Goal: Task Accomplishment & Management: Complete application form

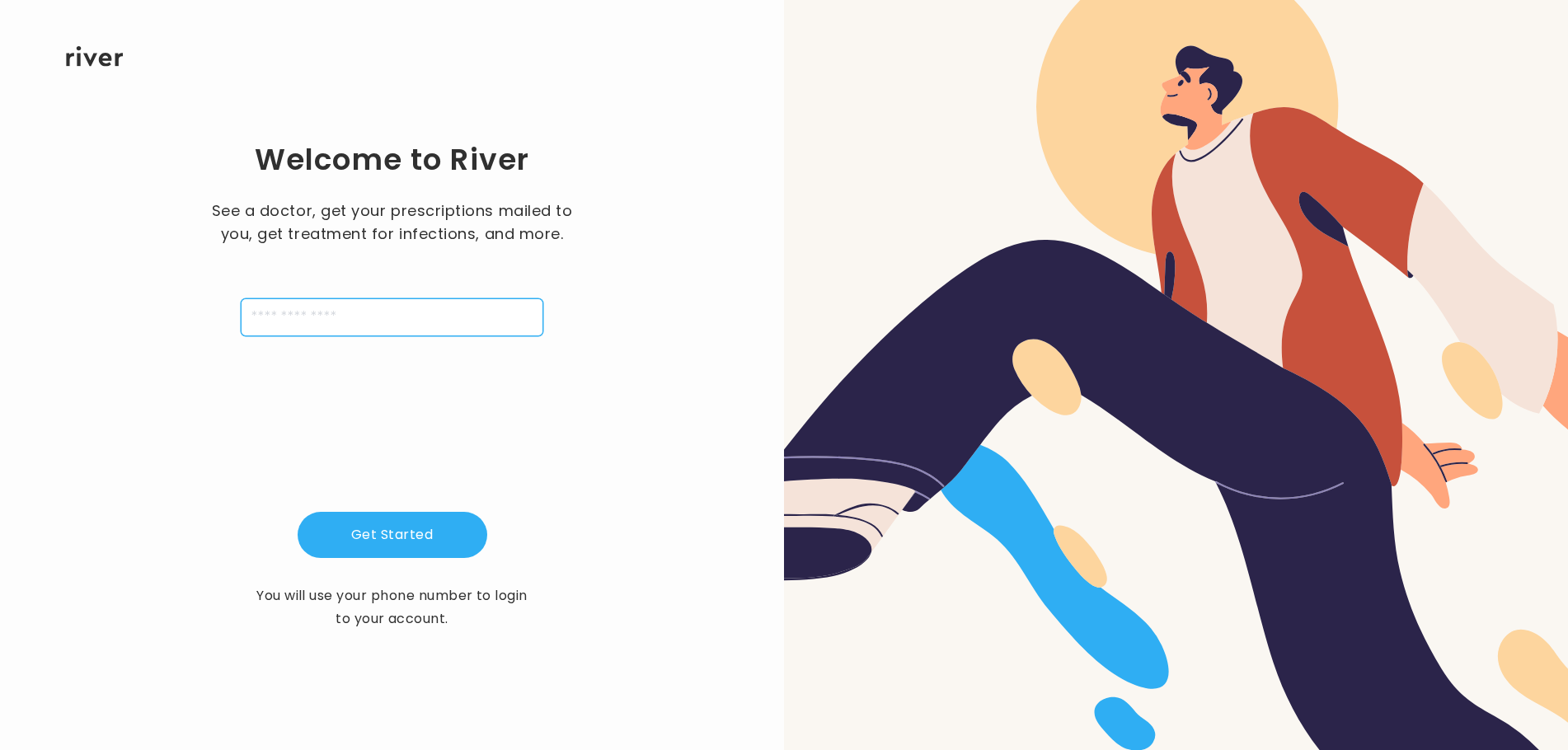
click at [248, 323] on input "tel" at bounding box center [392, 318] width 302 height 38
click at [587, 426] on div "Welcome to River See a doctor, get your prescriptions mailed to you, get treatm…" at bounding box center [392, 385] width 731 height 637
click at [242, 309] on input "tel" at bounding box center [392, 318] width 302 height 38
type input "**********"
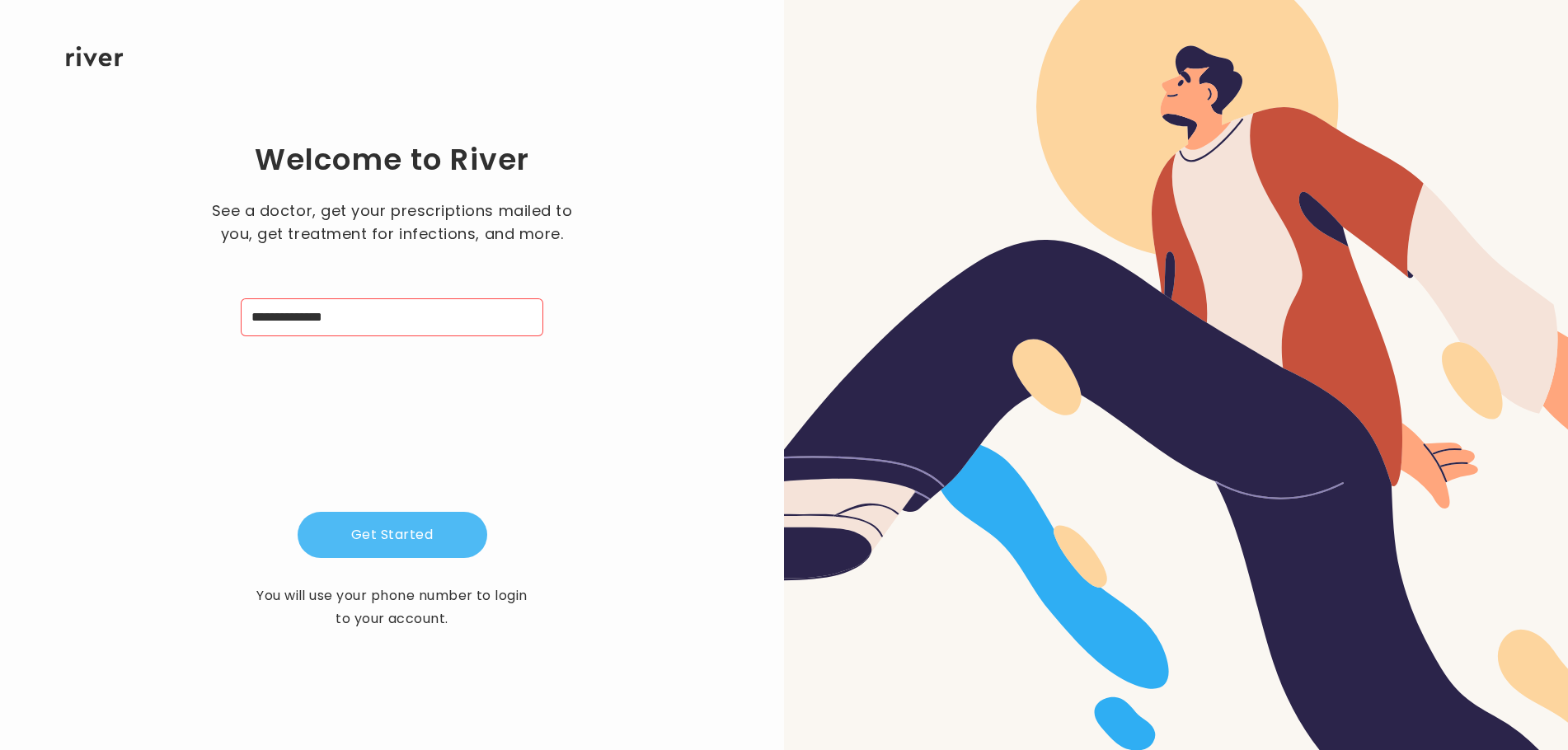
click at [398, 545] on button "Get Started" at bounding box center [393, 535] width 190 height 46
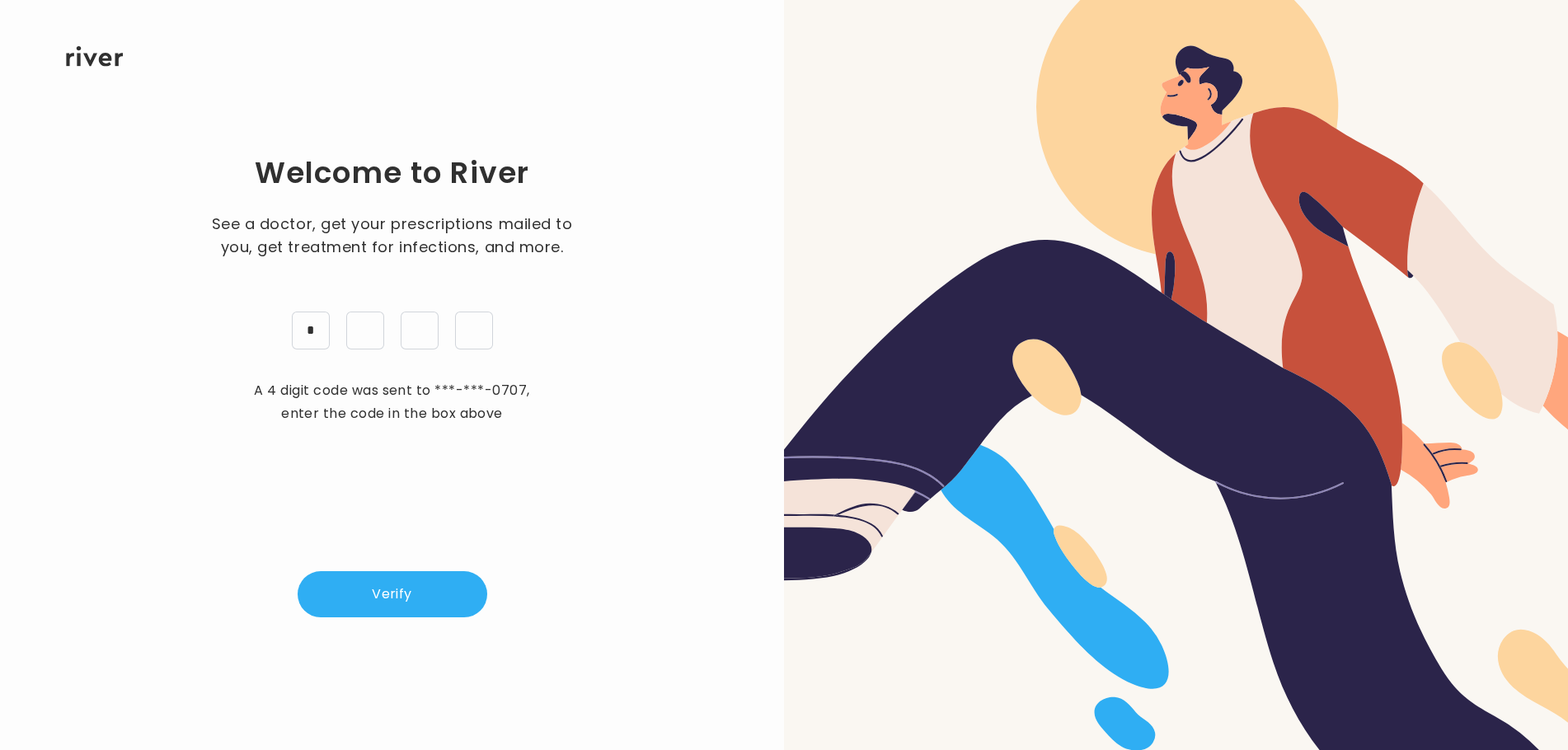
type input "*"
click at [377, 602] on button "Verify" at bounding box center [393, 593] width 190 height 46
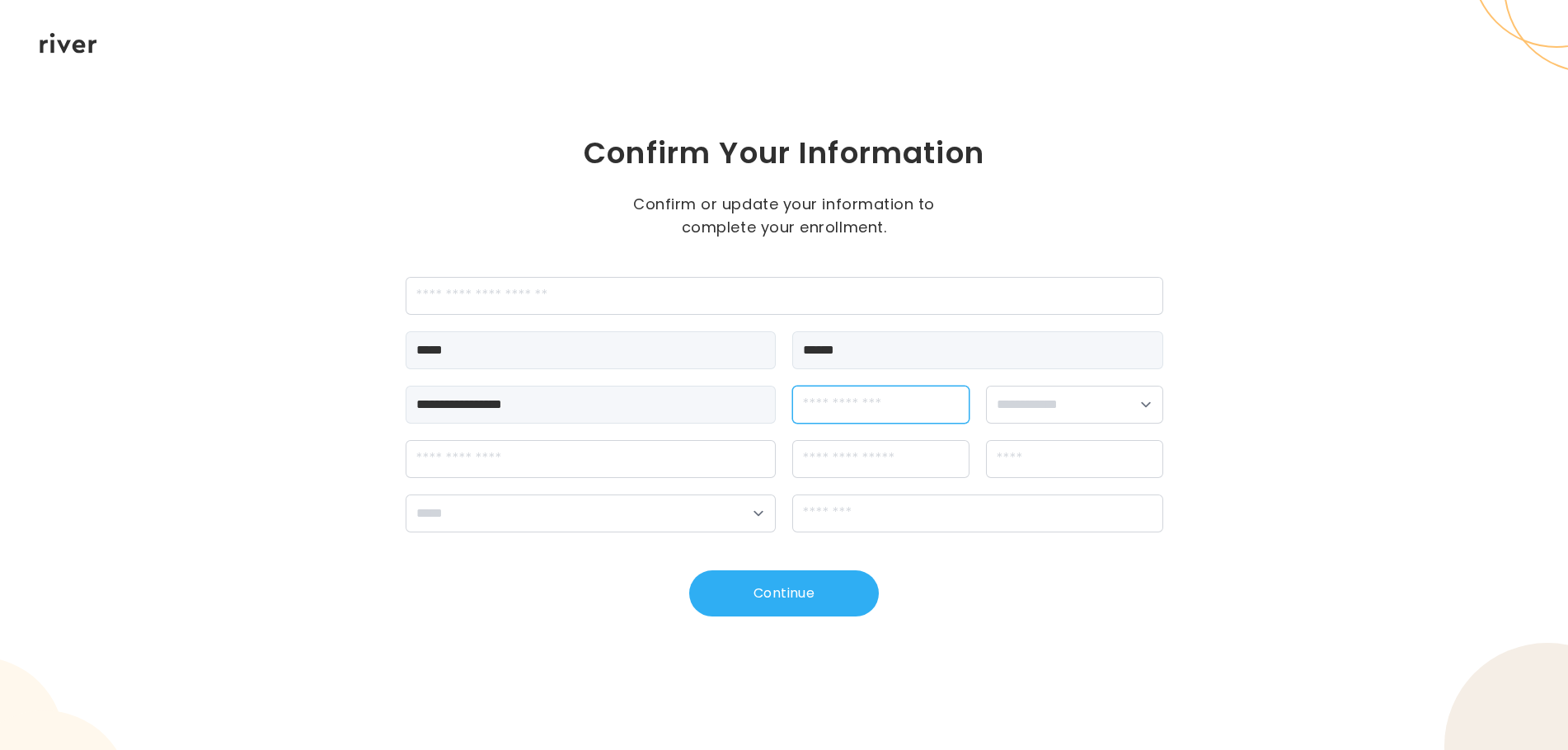
click at [847, 407] on input "dateOfBirth" at bounding box center [880, 404] width 177 height 38
type input "**********"
click at [1022, 405] on select "**********" at bounding box center [1075, 404] width 177 height 38
select select "******"
click at [986, 385] on select "**********" at bounding box center [1075, 404] width 177 height 38
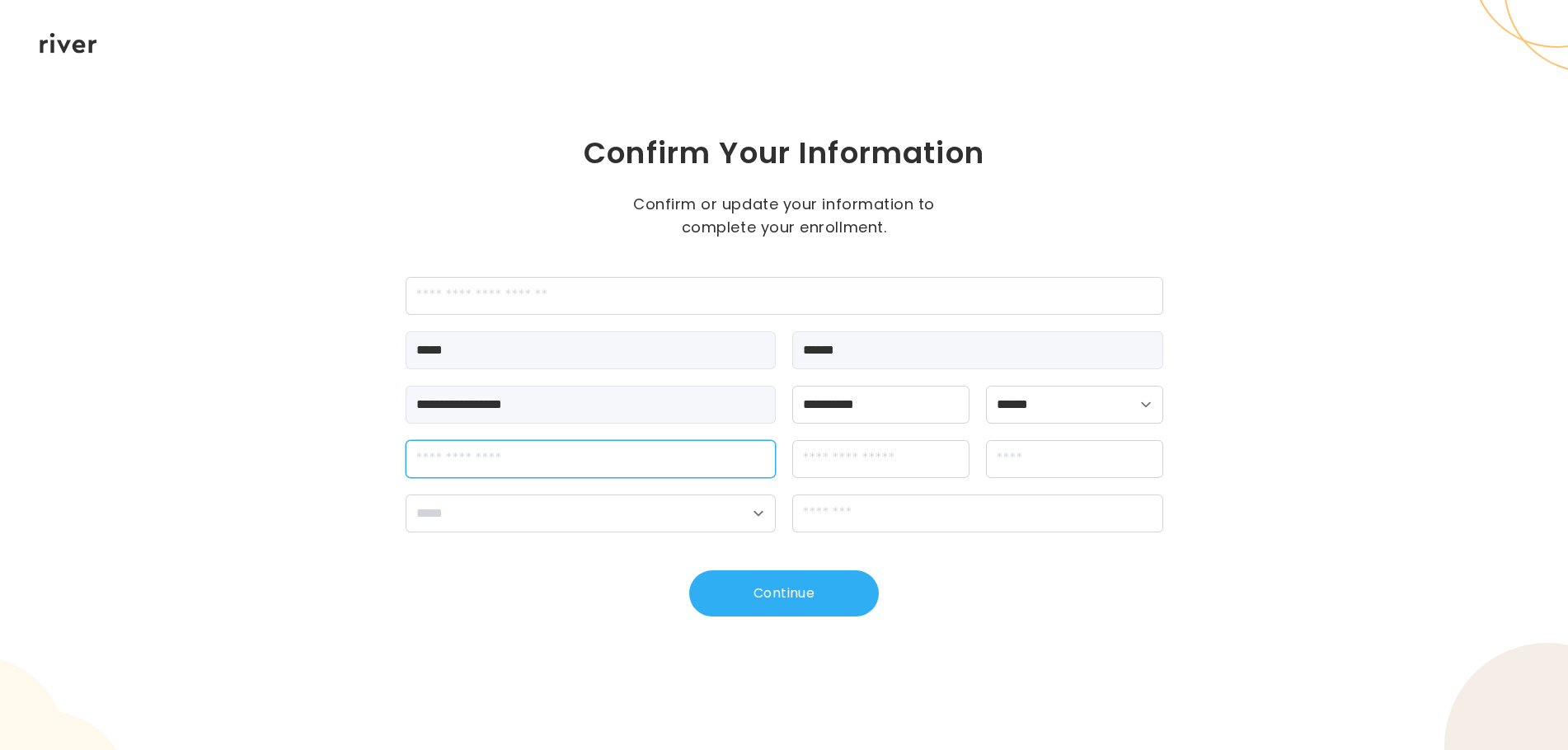
click at [431, 460] on input "streetAddress" at bounding box center [591, 459] width 371 height 38
type input "**********"
type input "******"
select select "**"
type input "*****"
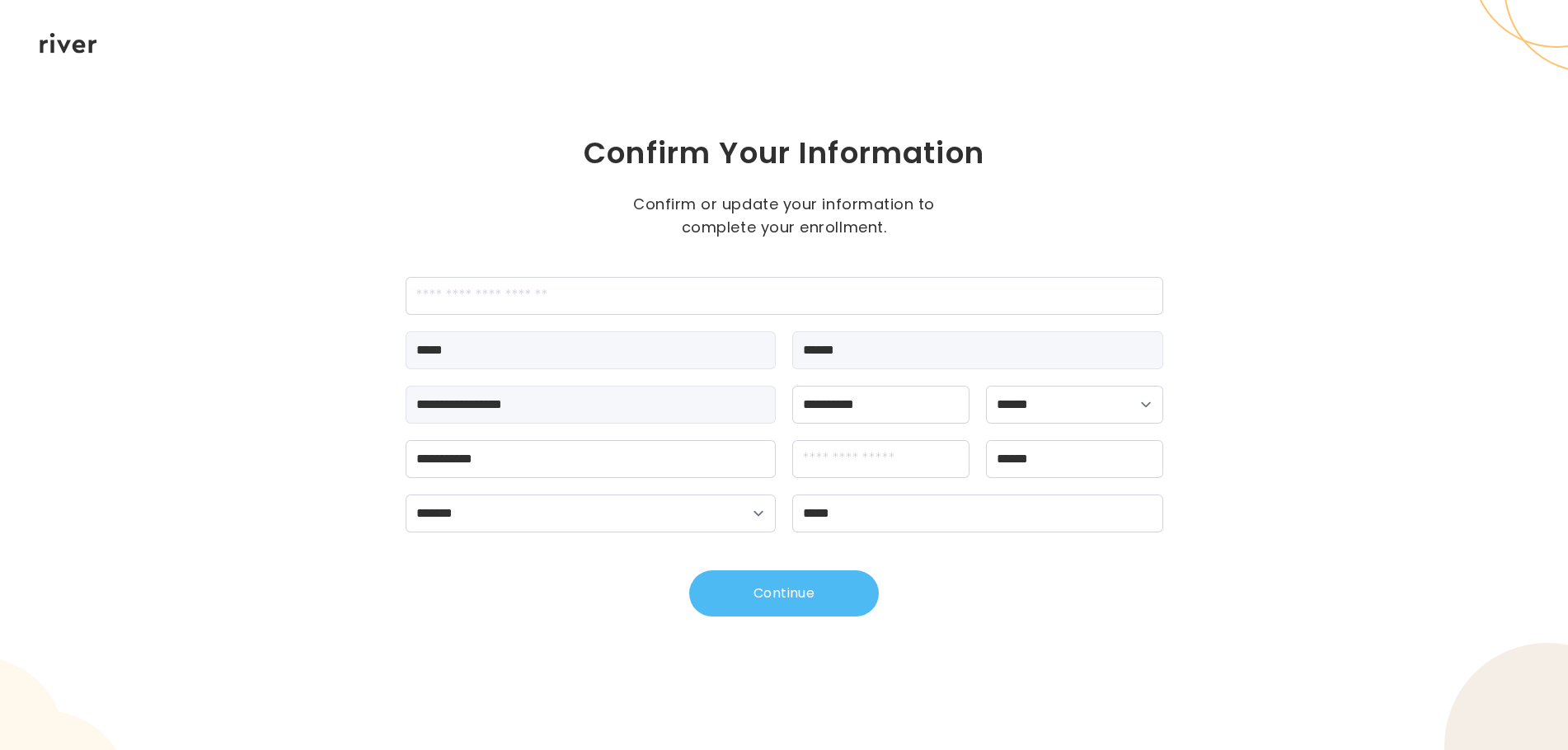
click at [783, 596] on button "Continue" at bounding box center [784, 593] width 190 height 46
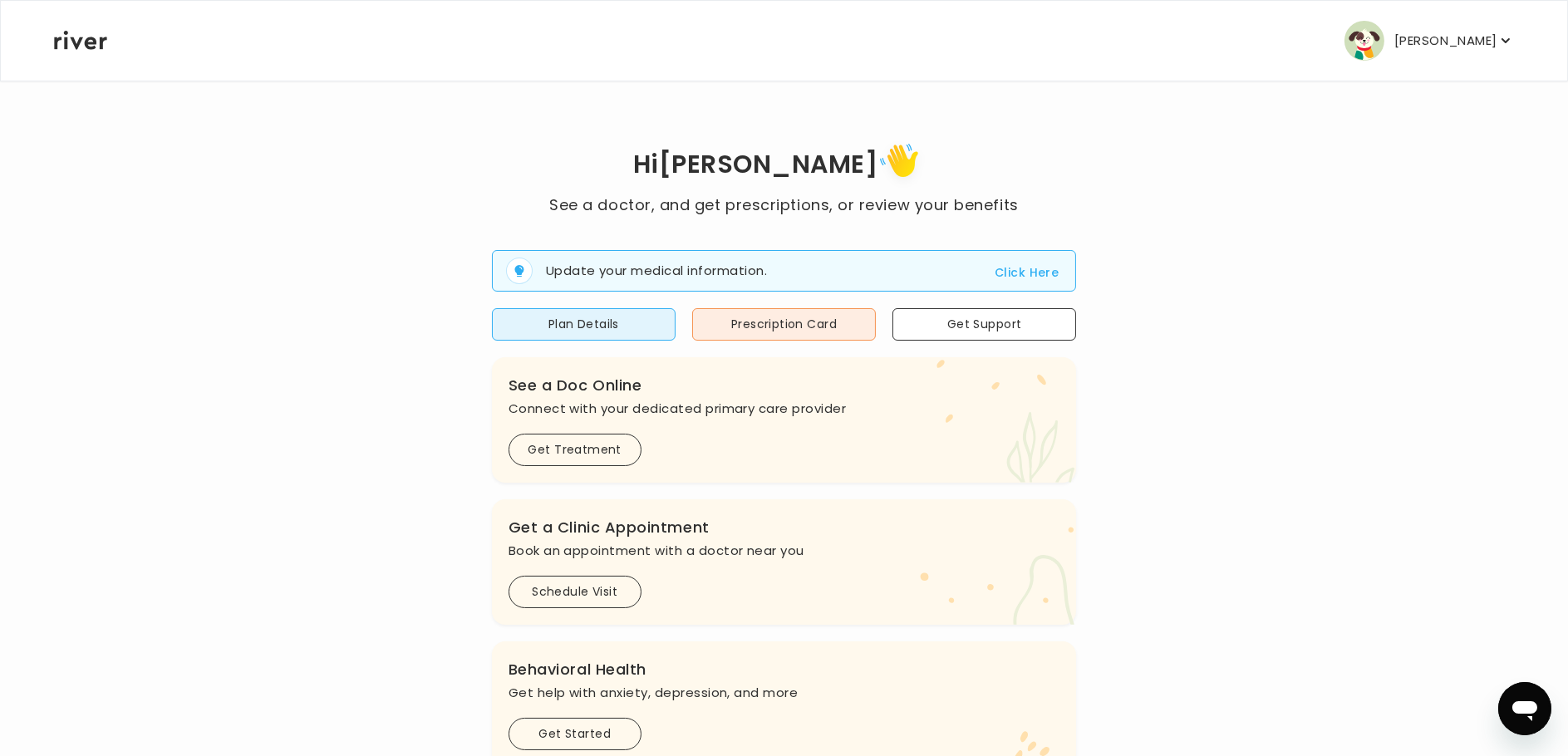
click at [1020, 274] on button "Click Here" at bounding box center [1026, 273] width 64 height 20
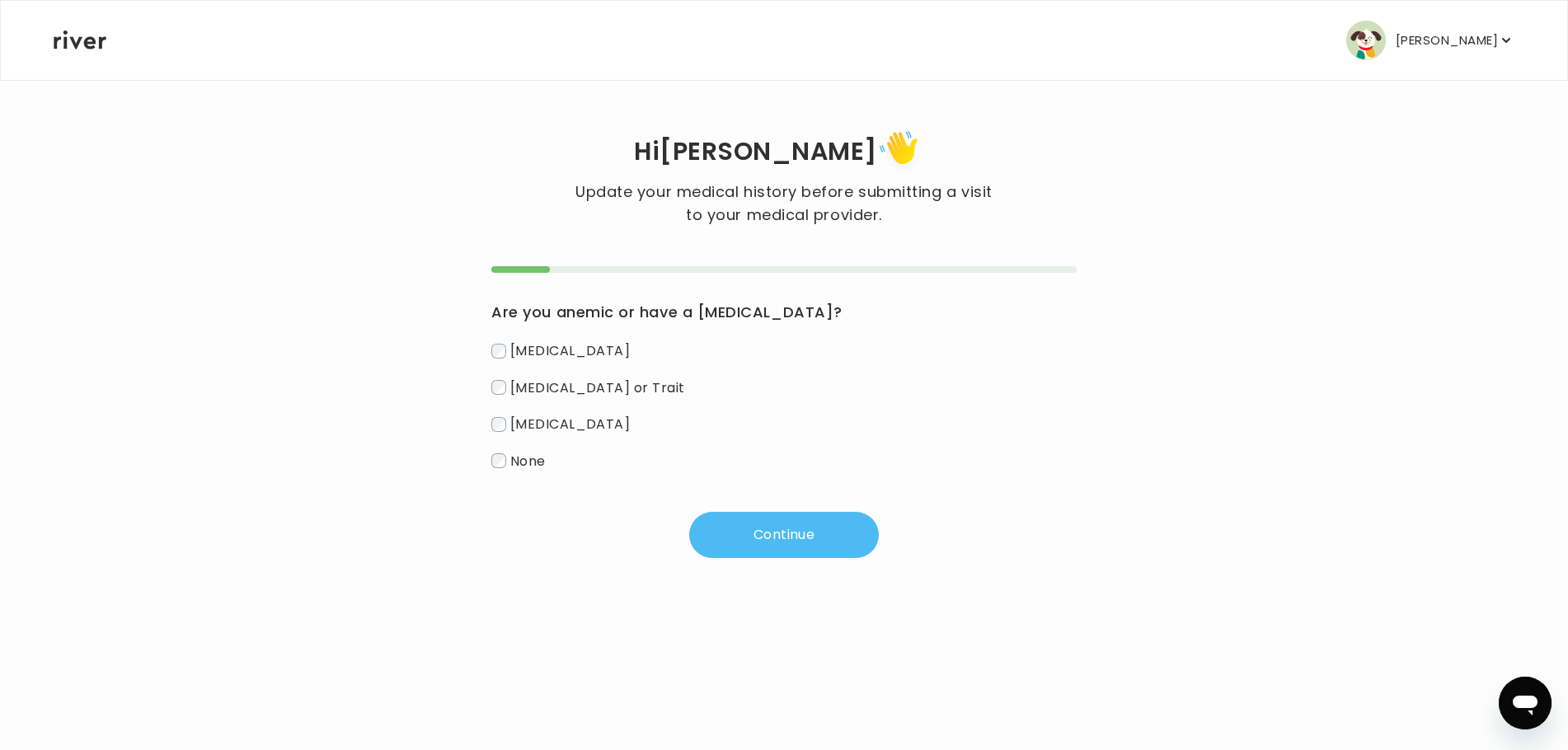
click at [788, 530] on button "Continue" at bounding box center [784, 535] width 190 height 46
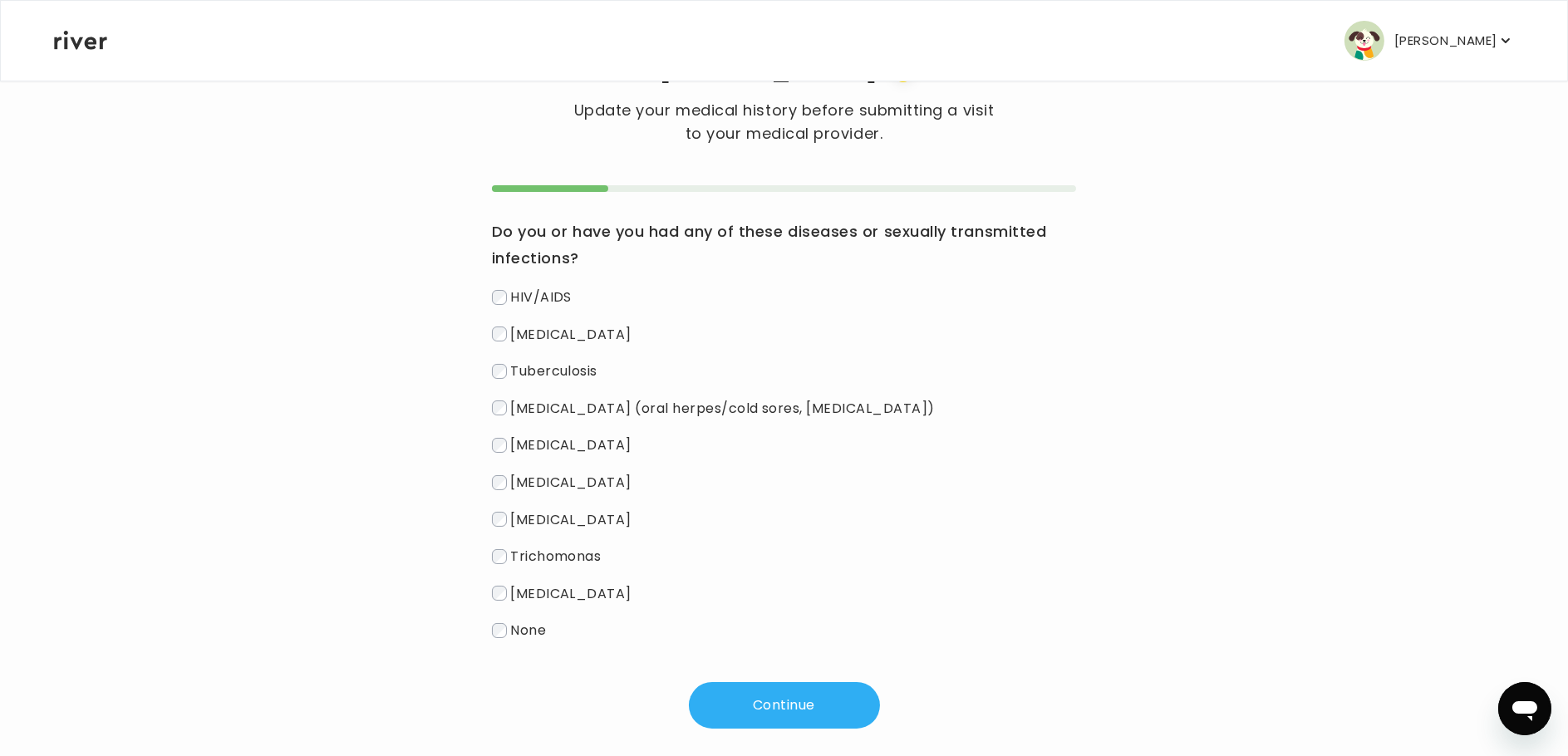
scroll to position [100, 0]
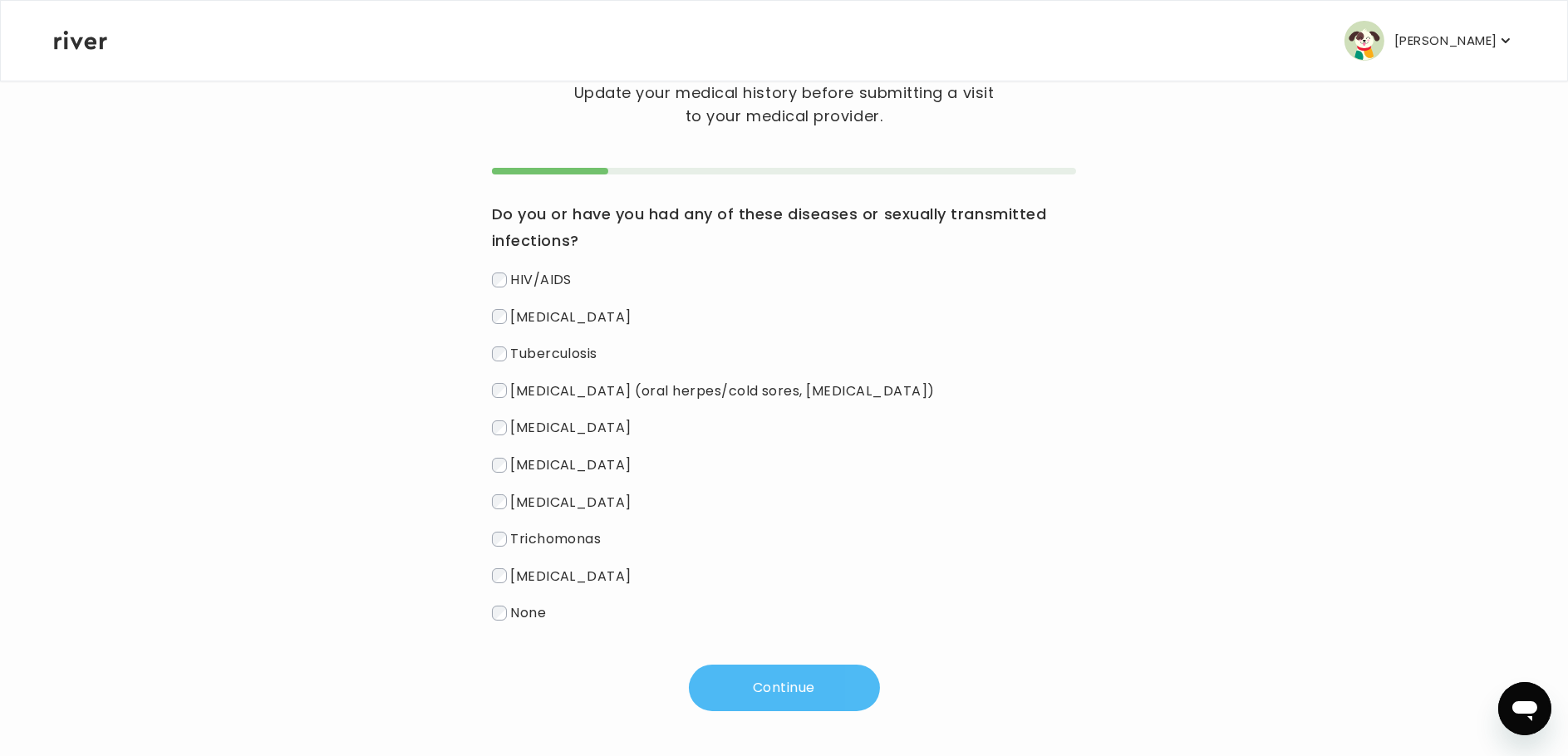
click at [777, 686] on button "Continue" at bounding box center [784, 688] width 192 height 47
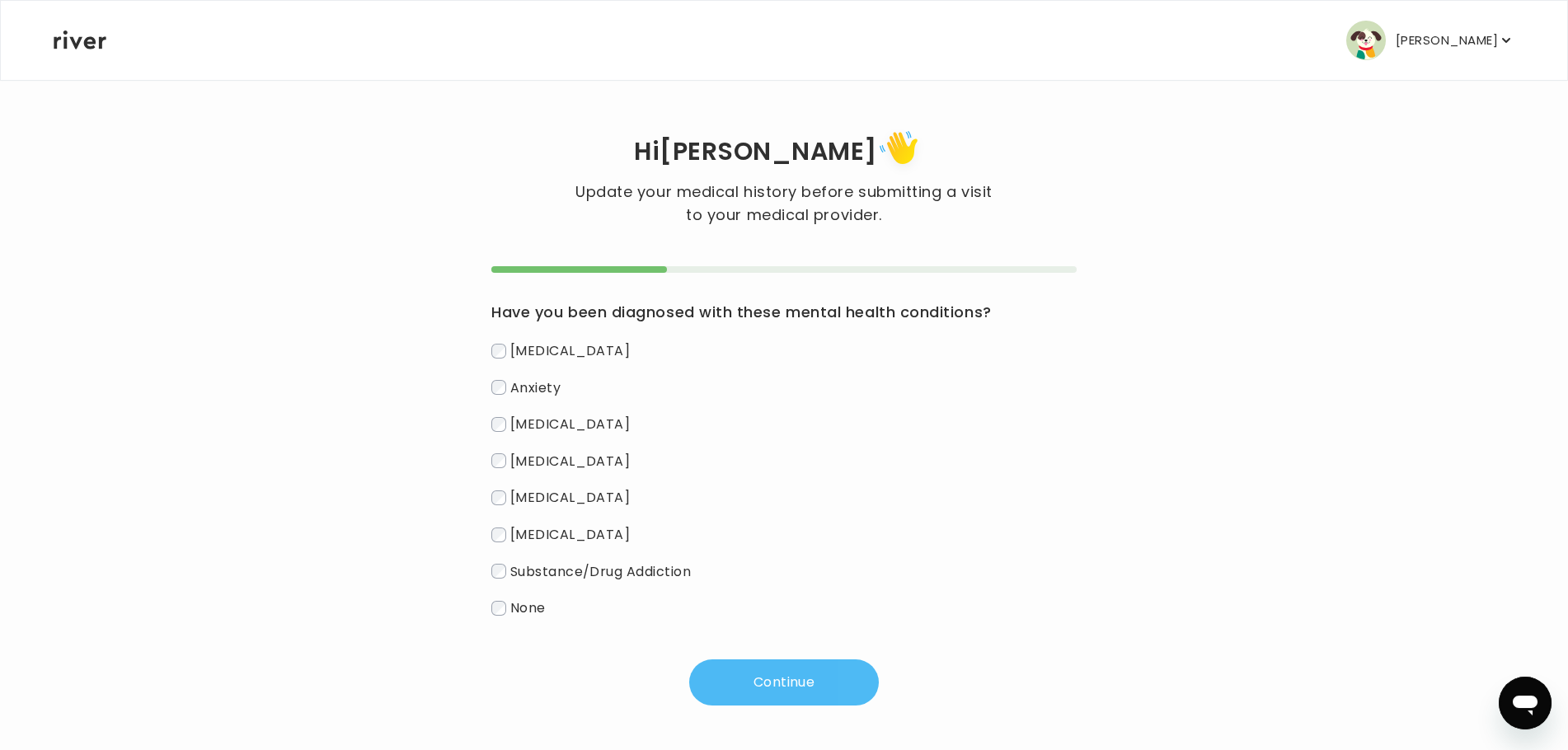
click at [789, 681] on button "Continue" at bounding box center [784, 682] width 190 height 46
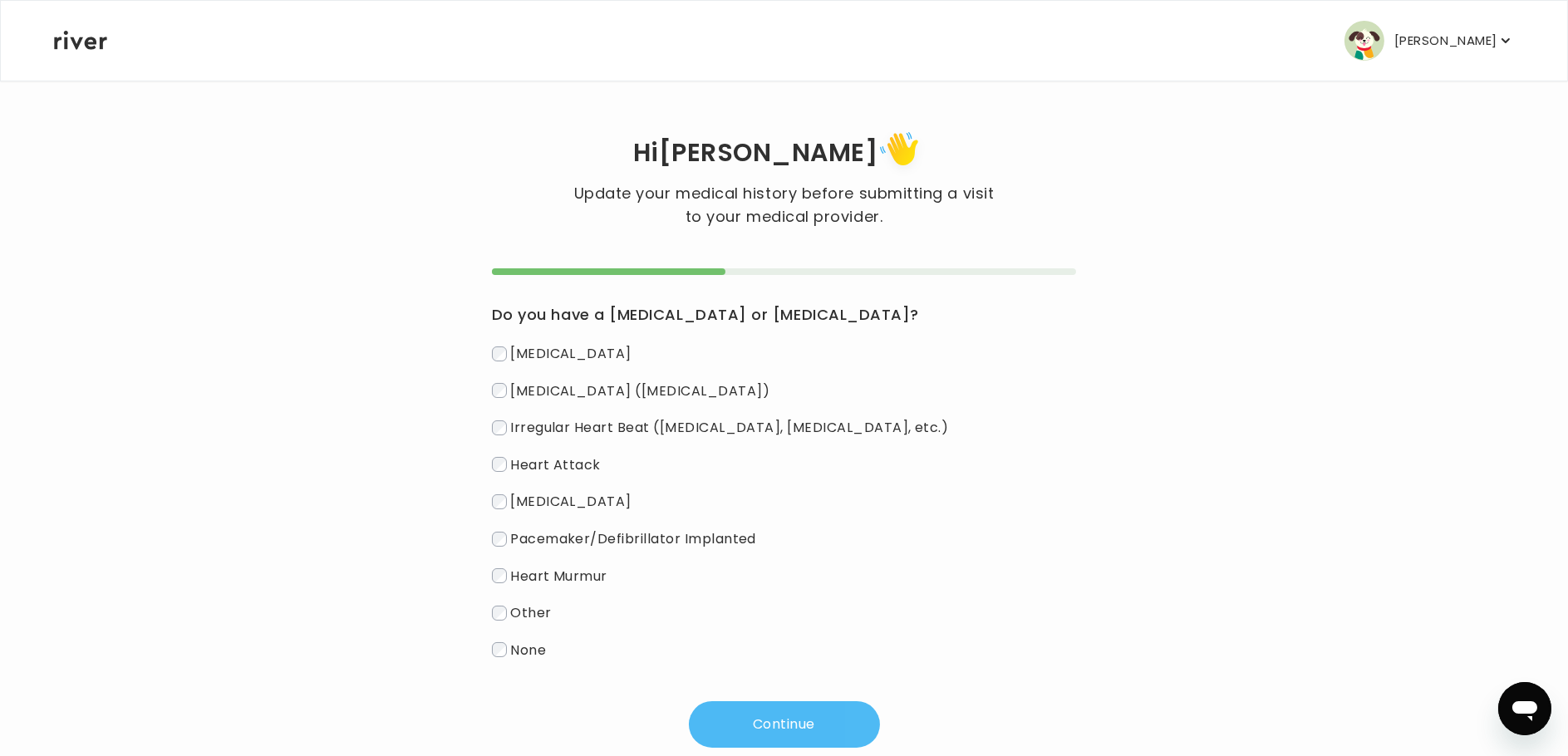
click at [768, 730] on button "Continue" at bounding box center [784, 724] width 192 height 47
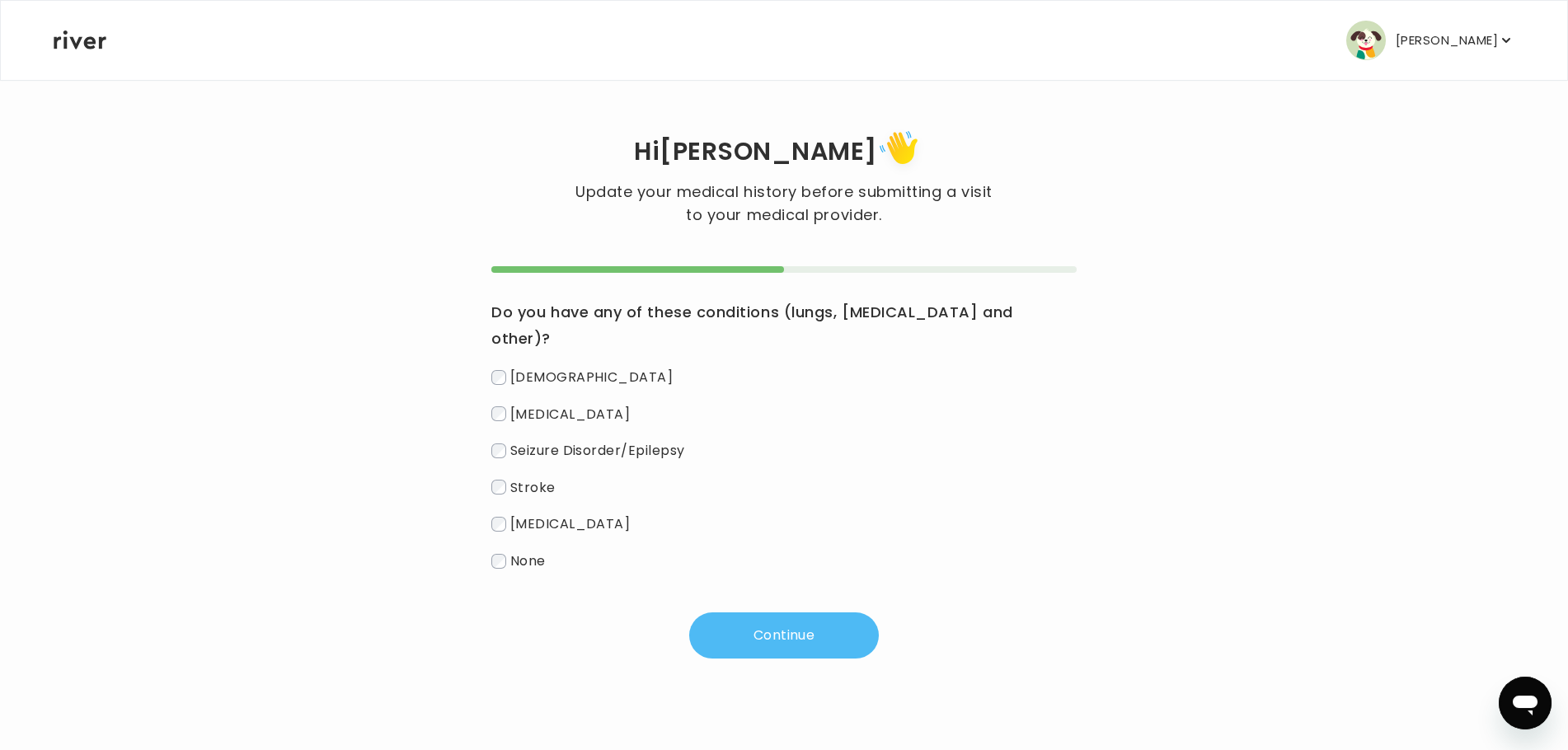
click at [786, 612] on button "Continue" at bounding box center [784, 635] width 190 height 46
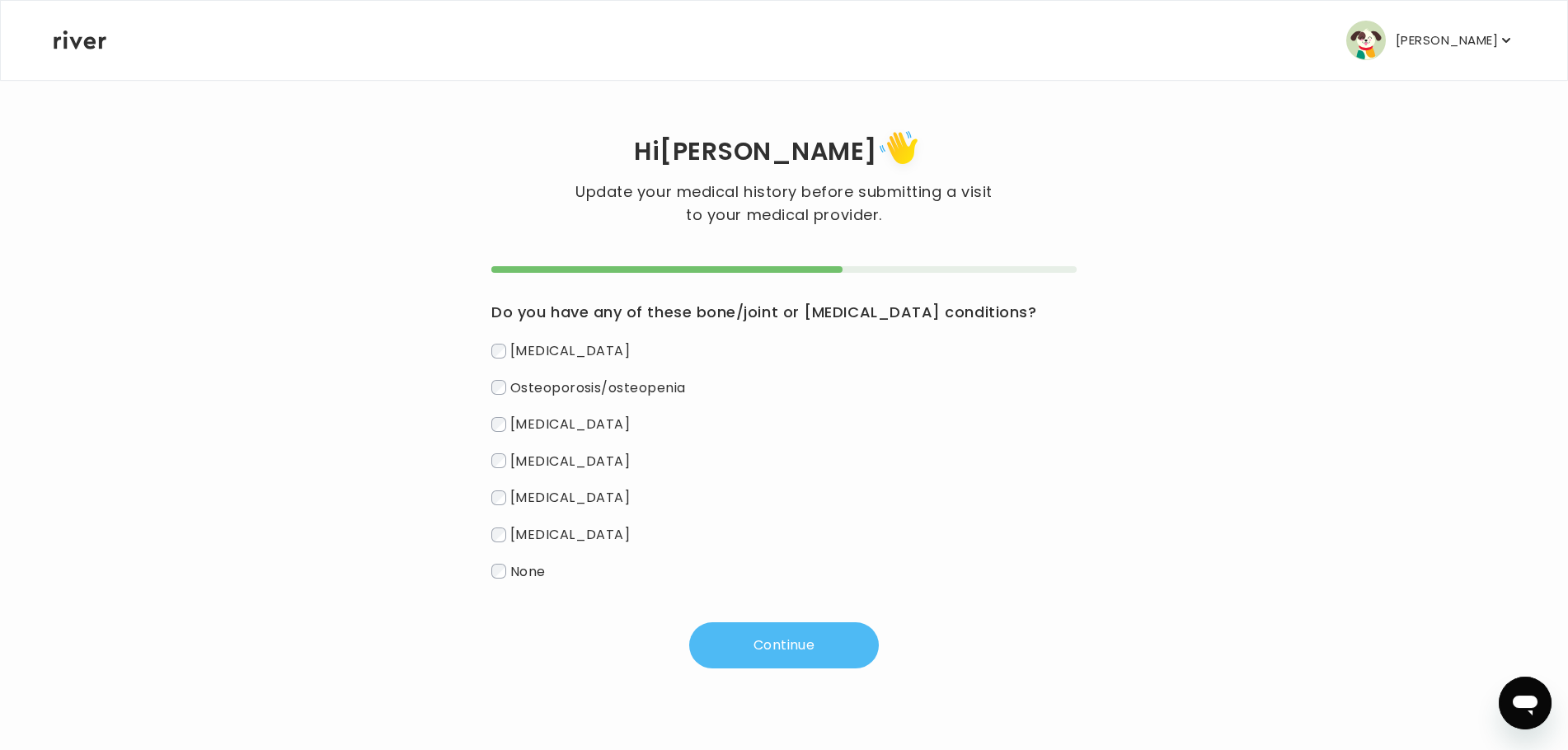
click at [802, 646] on button "Continue" at bounding box center [784, 645] width 190 height 46
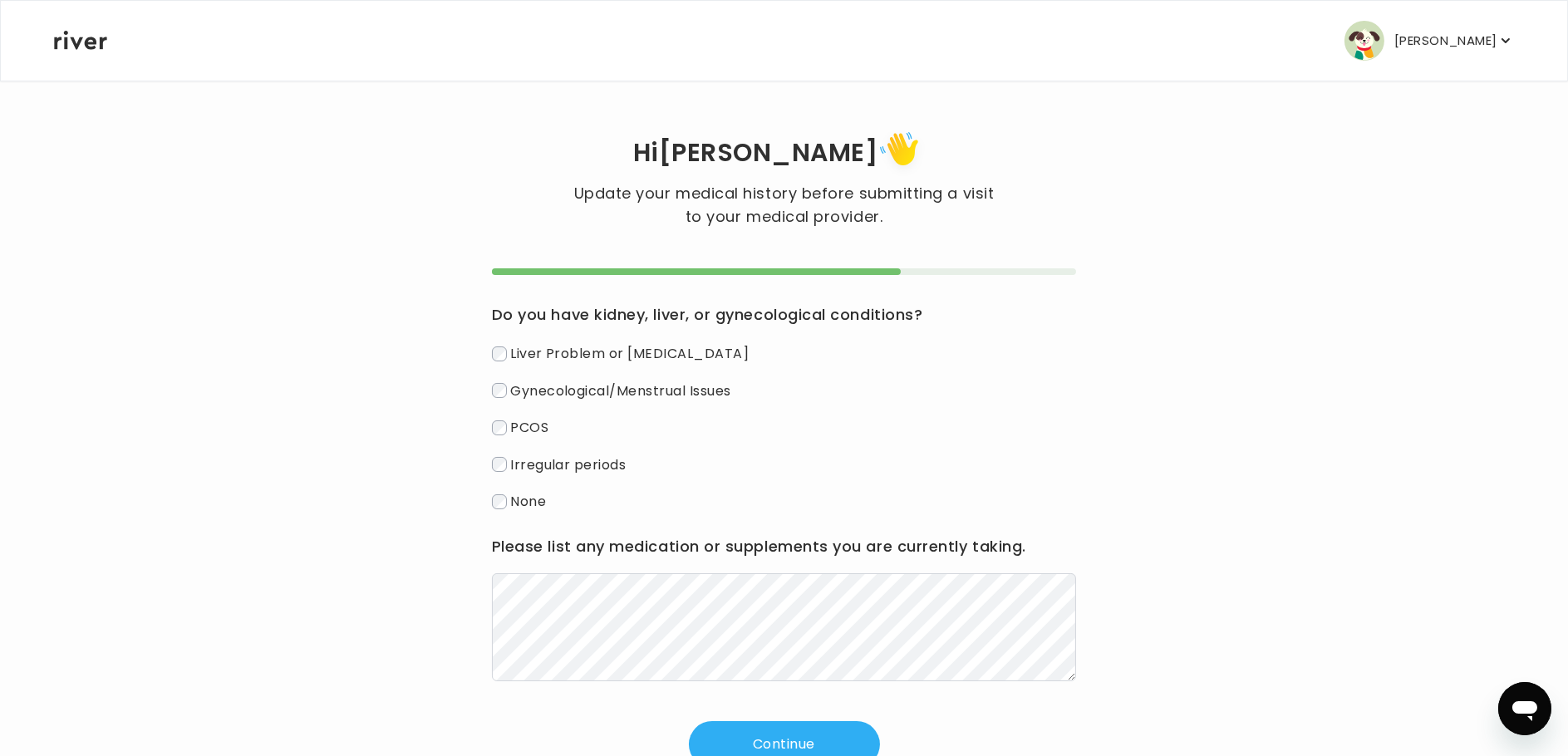
scroll to position [57, 0]
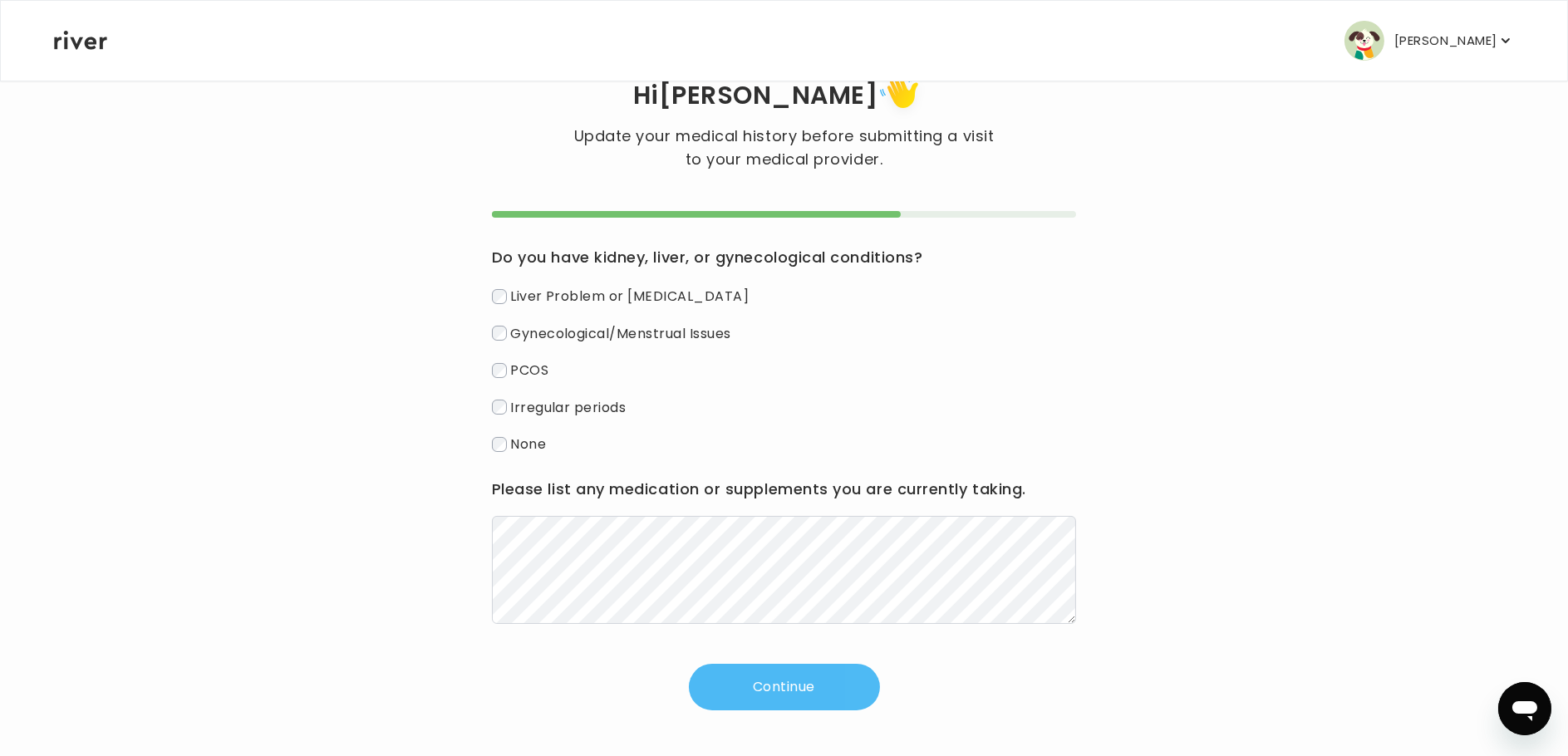
click at [790, 687] on button "Continue" at bounding box center [784, 687] width 192 height 47
click at [798, 691] on button "Continue" at bounding box center [784, 687] width 192 height 47
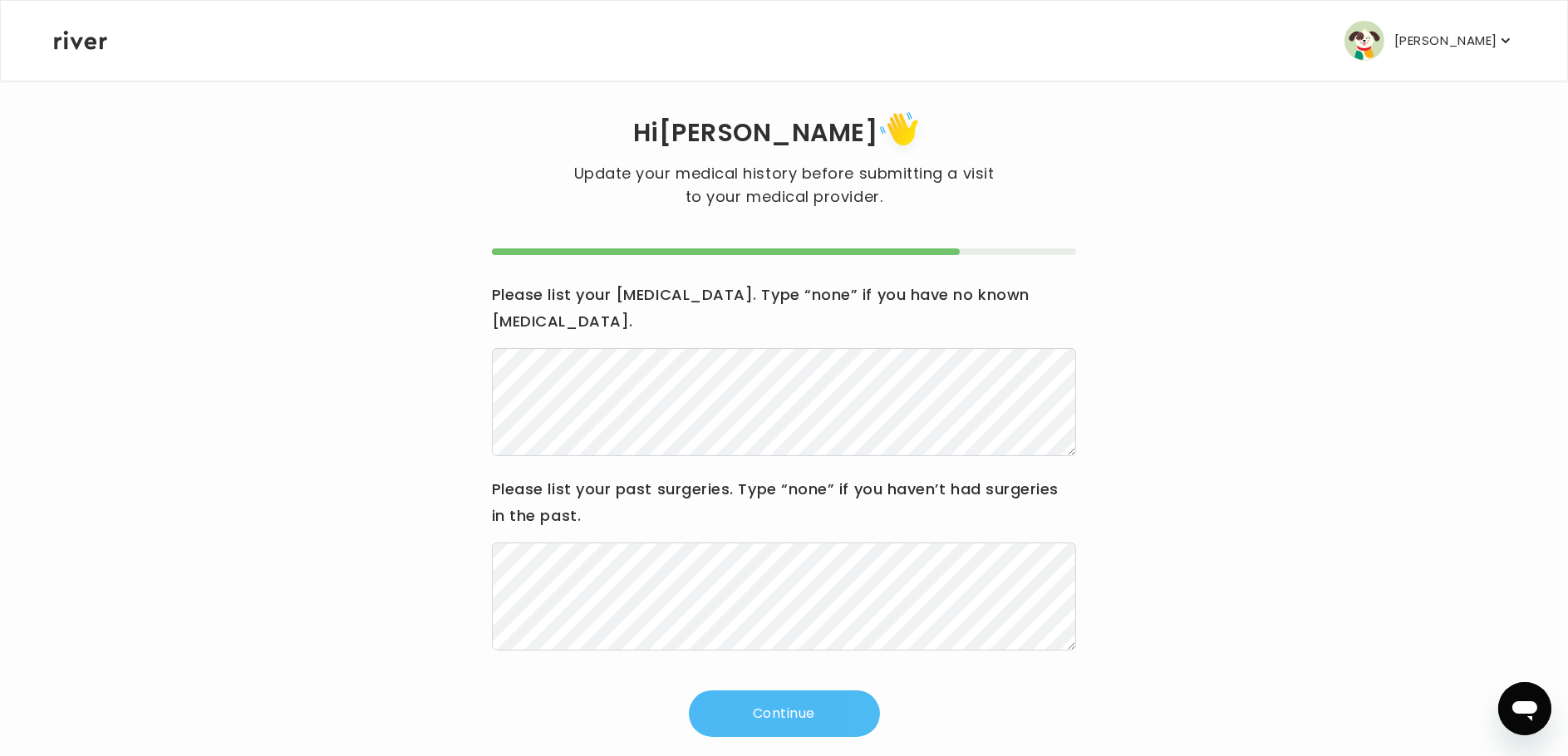
click at [803, 694] on button "Continue" at bounding box center [784, 713] width 192 height 47
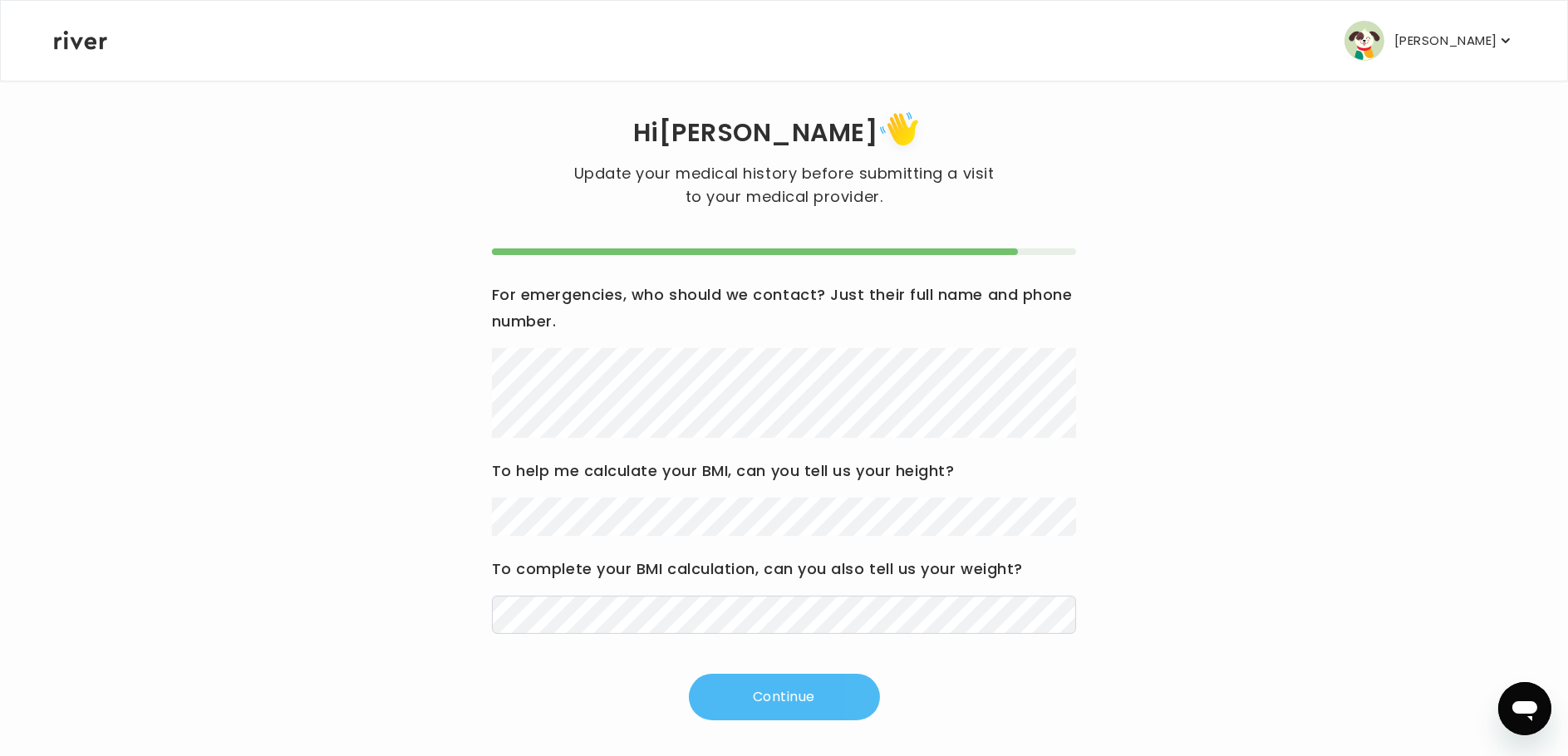
click at [774, 692] on button "Continue" at bounding box center [784, 697] width 192 height 47
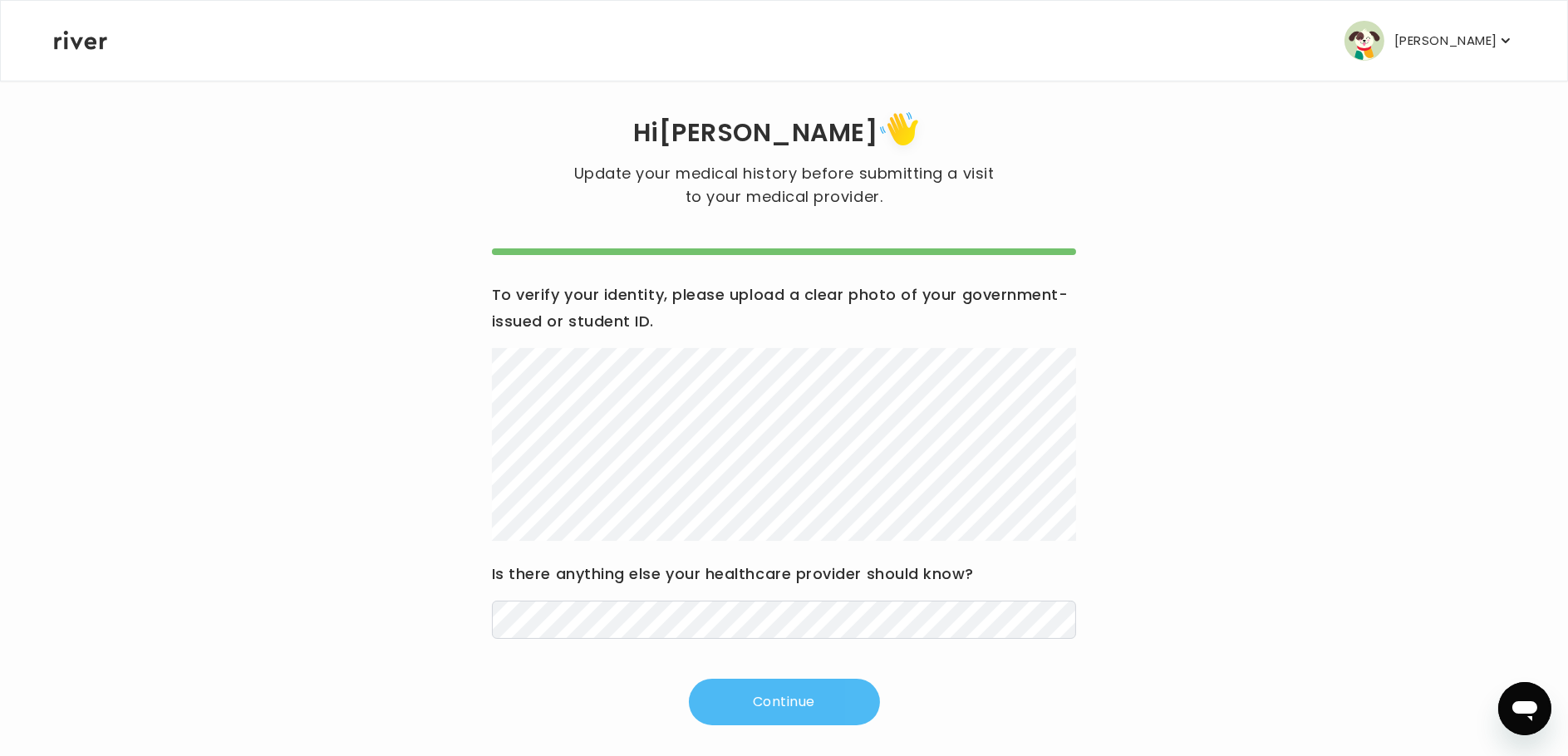
click at [811, 691] on button "Continue" at bounding box center [784, 701] width 192 height 47
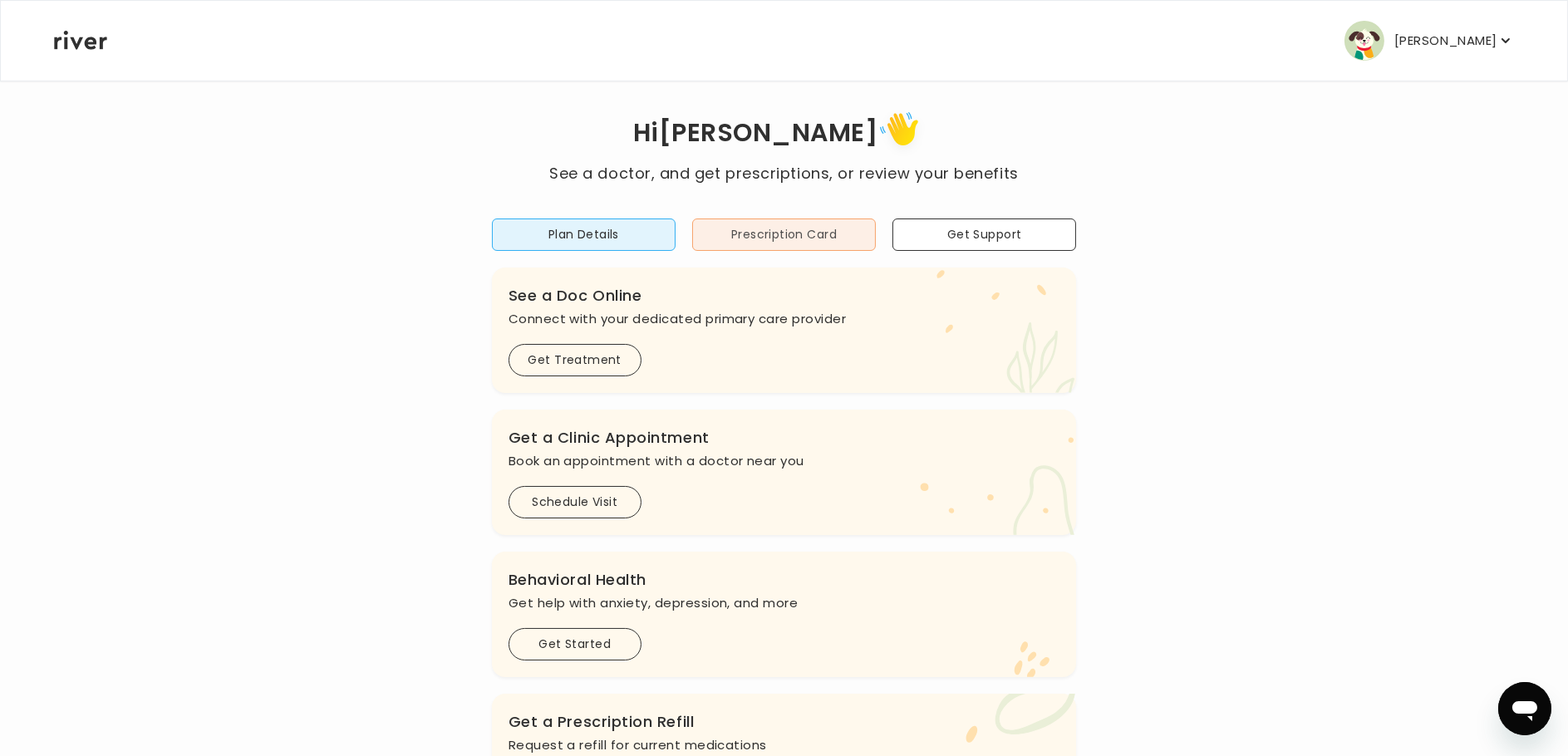
click at [822, 228] on button "Prescription Card" at bounding box center [784, 235] width 183 height 33
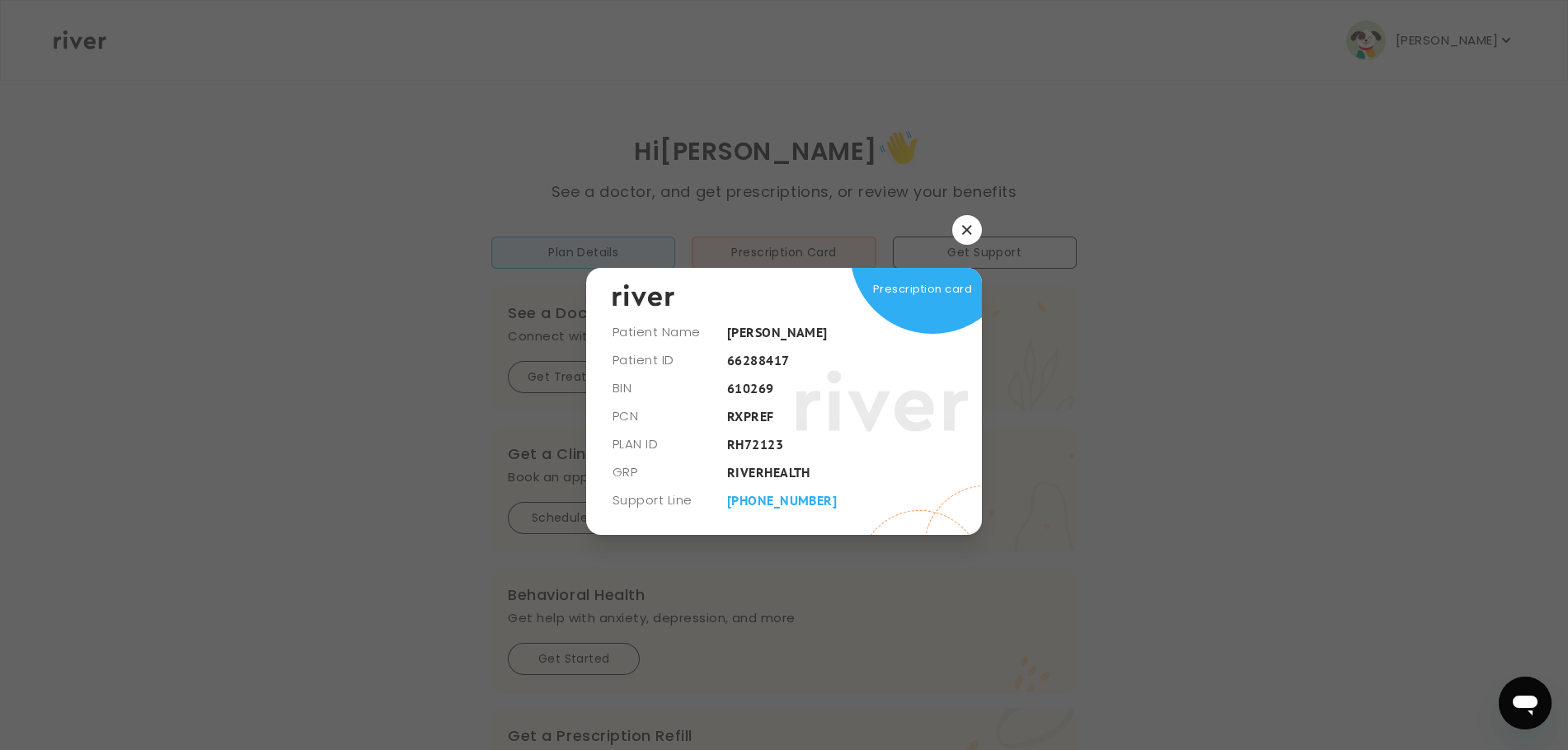
click at [971, 227] on icon "button" at bounding box center [966, 230] width 10 height 10
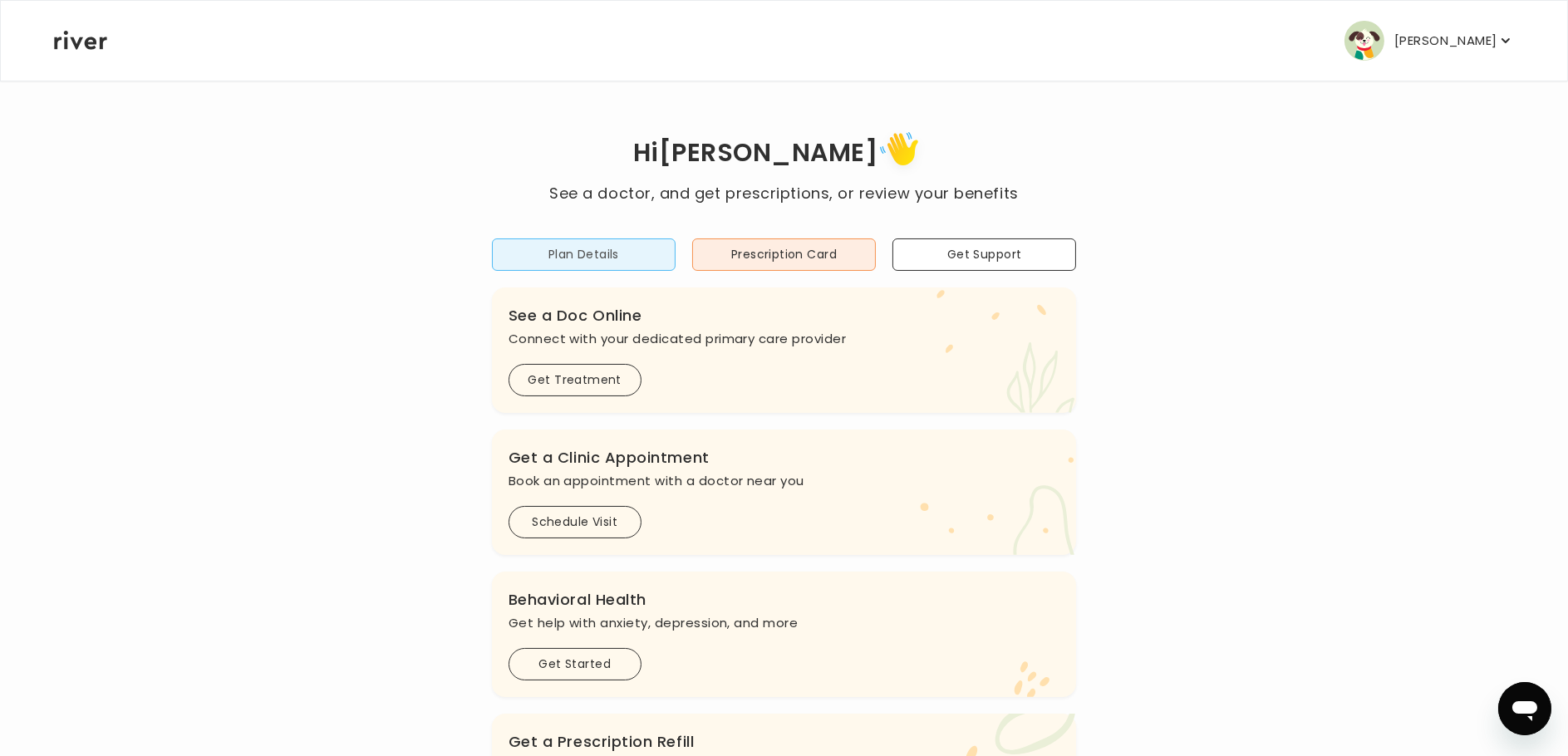
click at [618, 253] on button "Plan Details" at bounding box center [583, 254] width 183 height 33
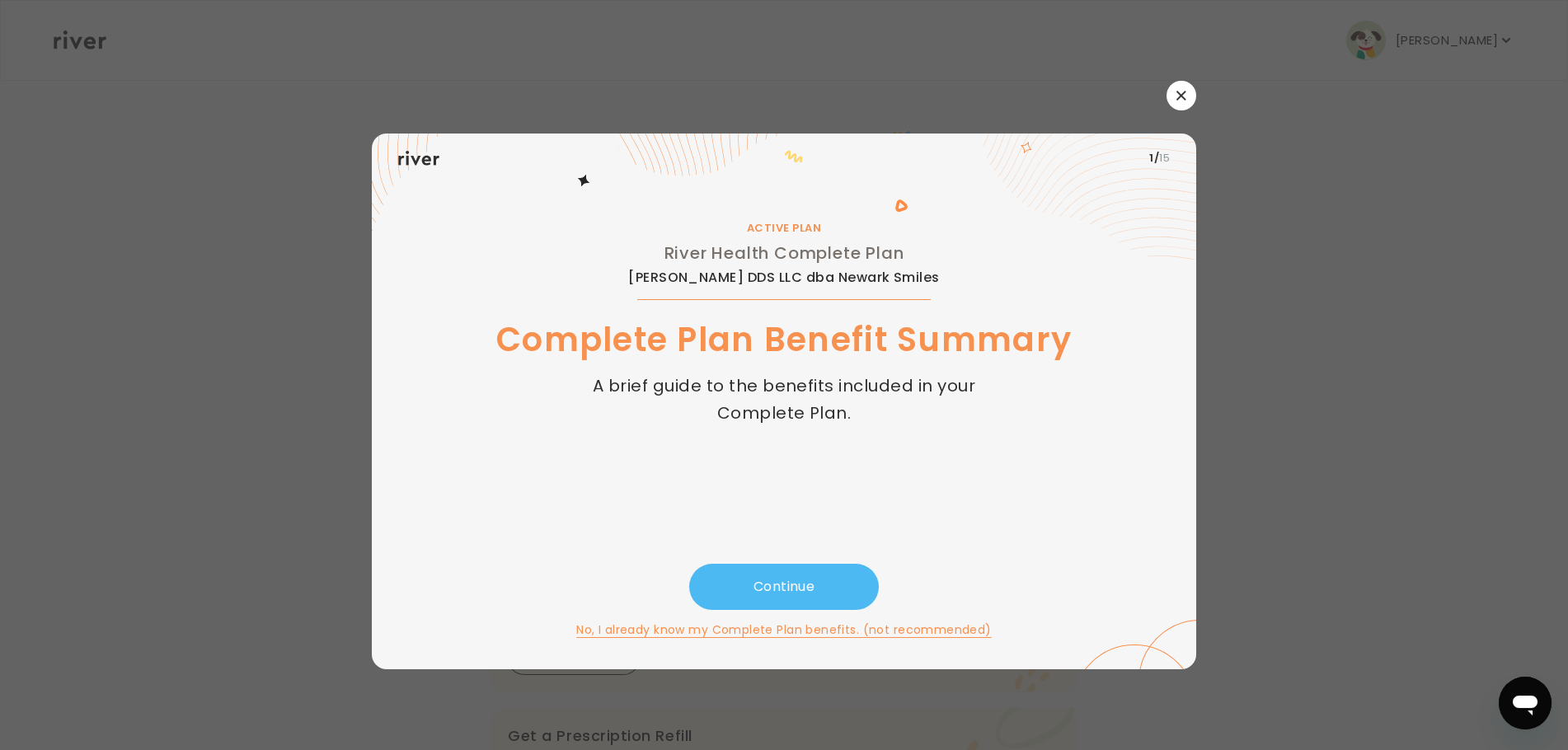
click at [784, 588] on button "Continue" at bounding box center [784, 586] width 190 height 46
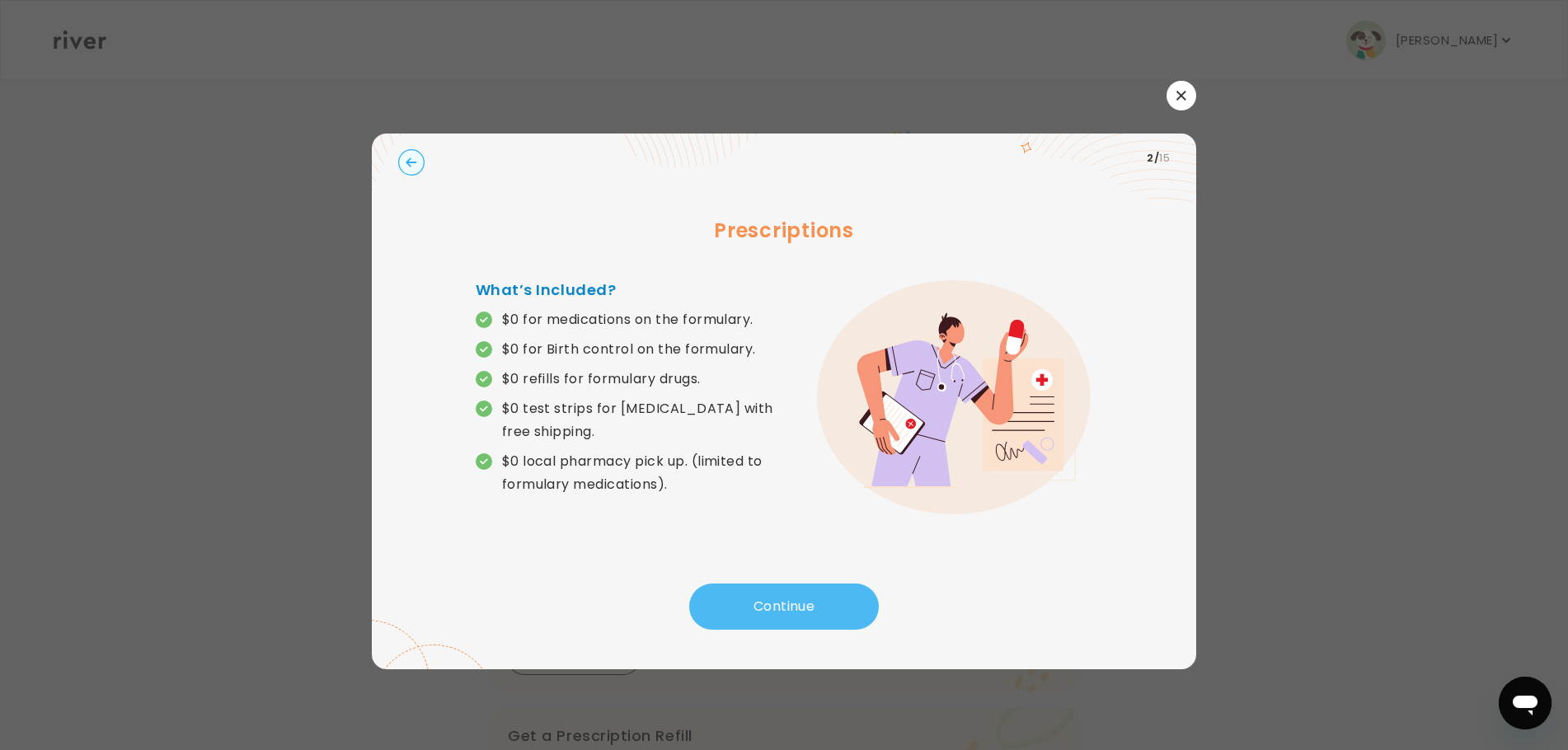
click at [794, 599] on button "Continue" at bounding box center [784, 606] width 190 height 46
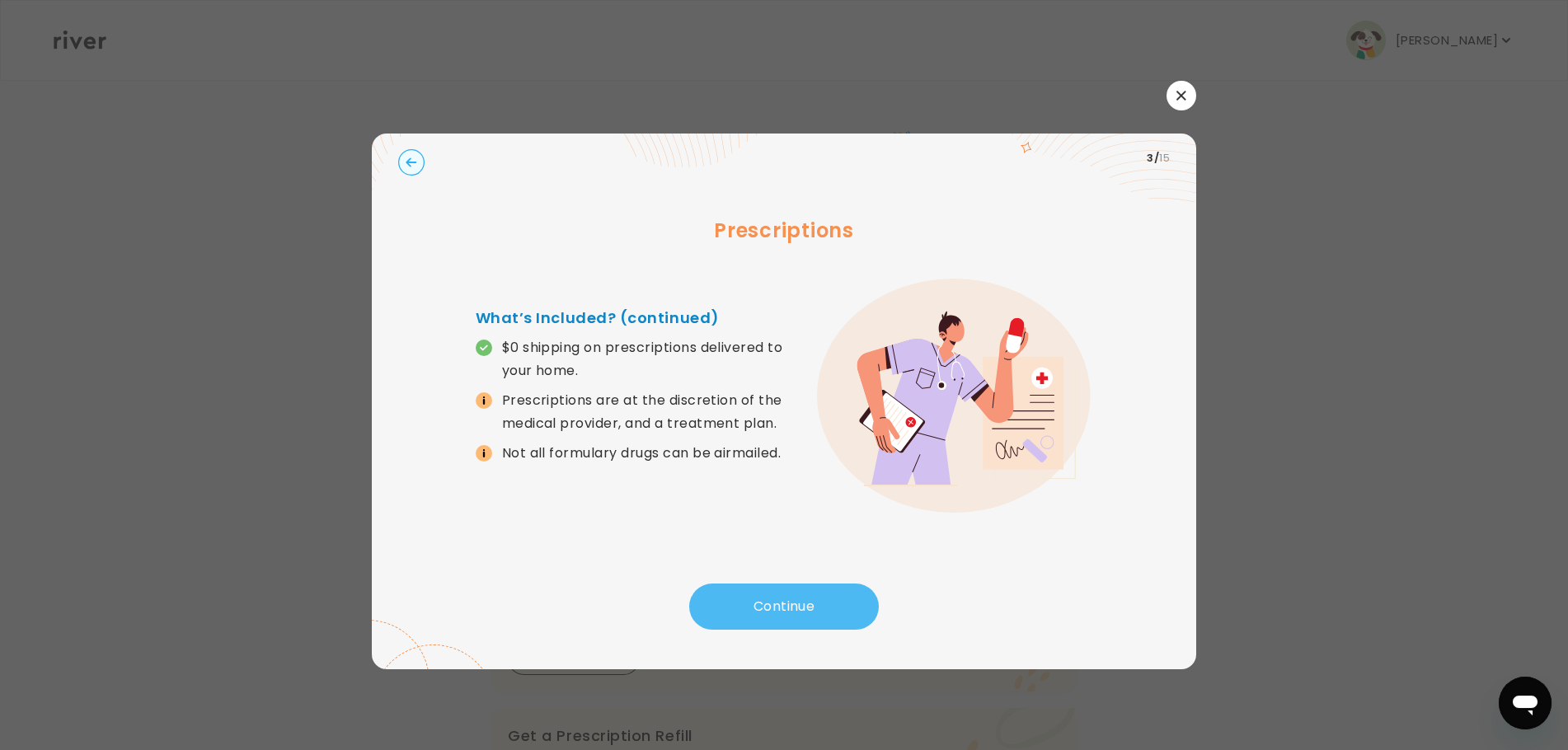
click at [767, 595] on button "Continue" at bounding box center [784, 606] width 190 height 46
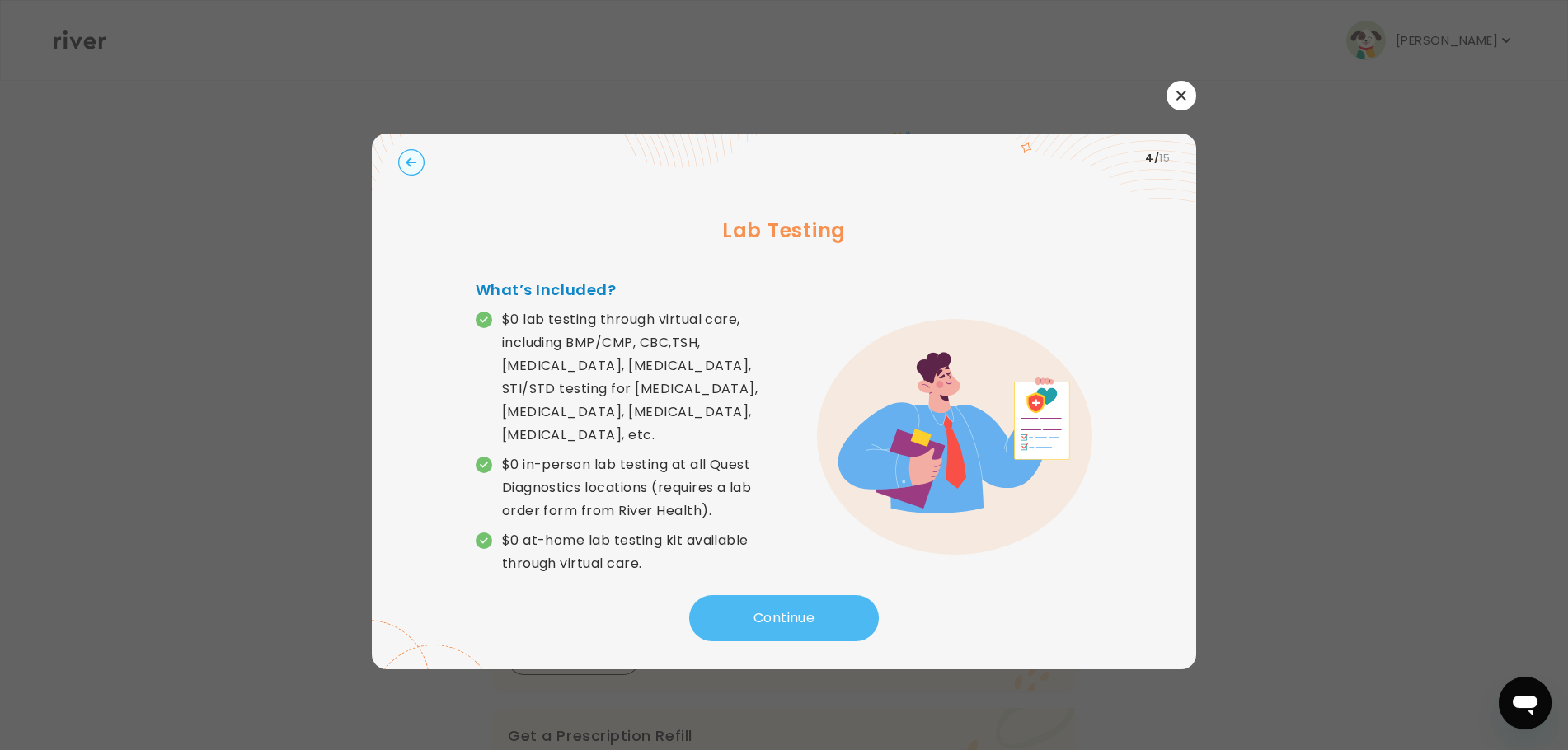
click at [768, 597] on button "Continue" at bounding box center [784, 618] width 190 height 46
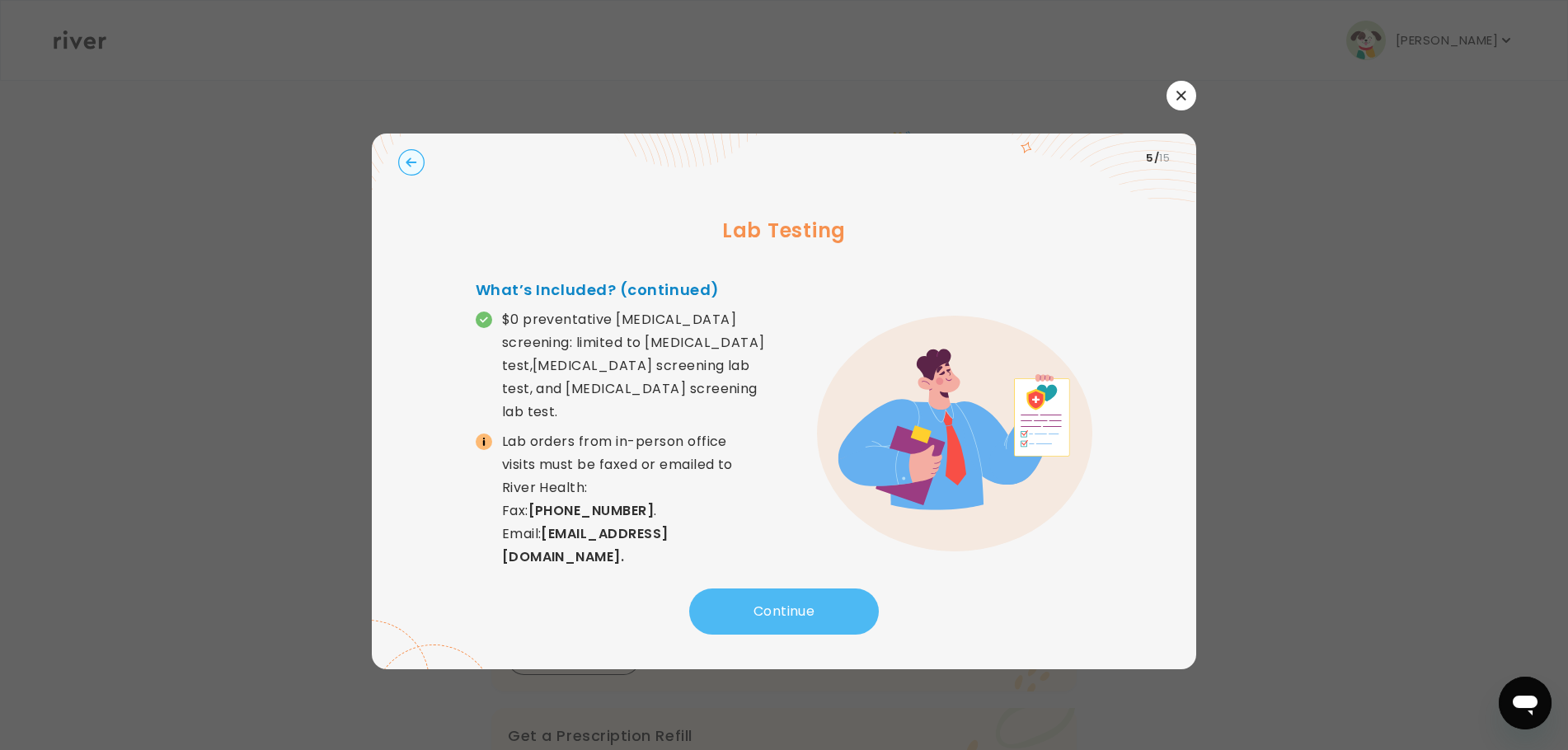
click at [801, 610] on button "Continue" at bounding box center [784, 611] width 190 height 46
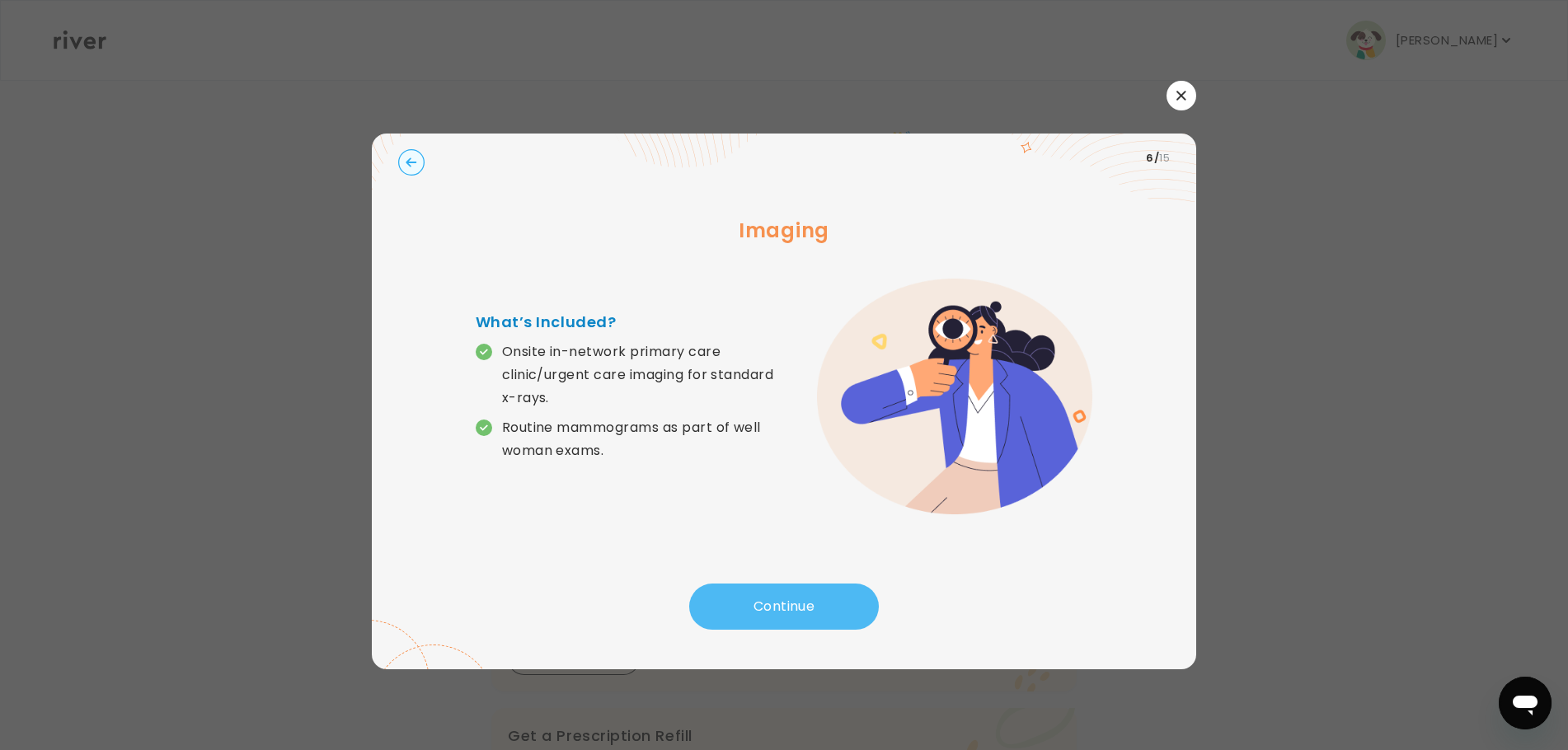
click at [810, 599] on button "Continue" at bounding box center [784, 606] width 190 height 46
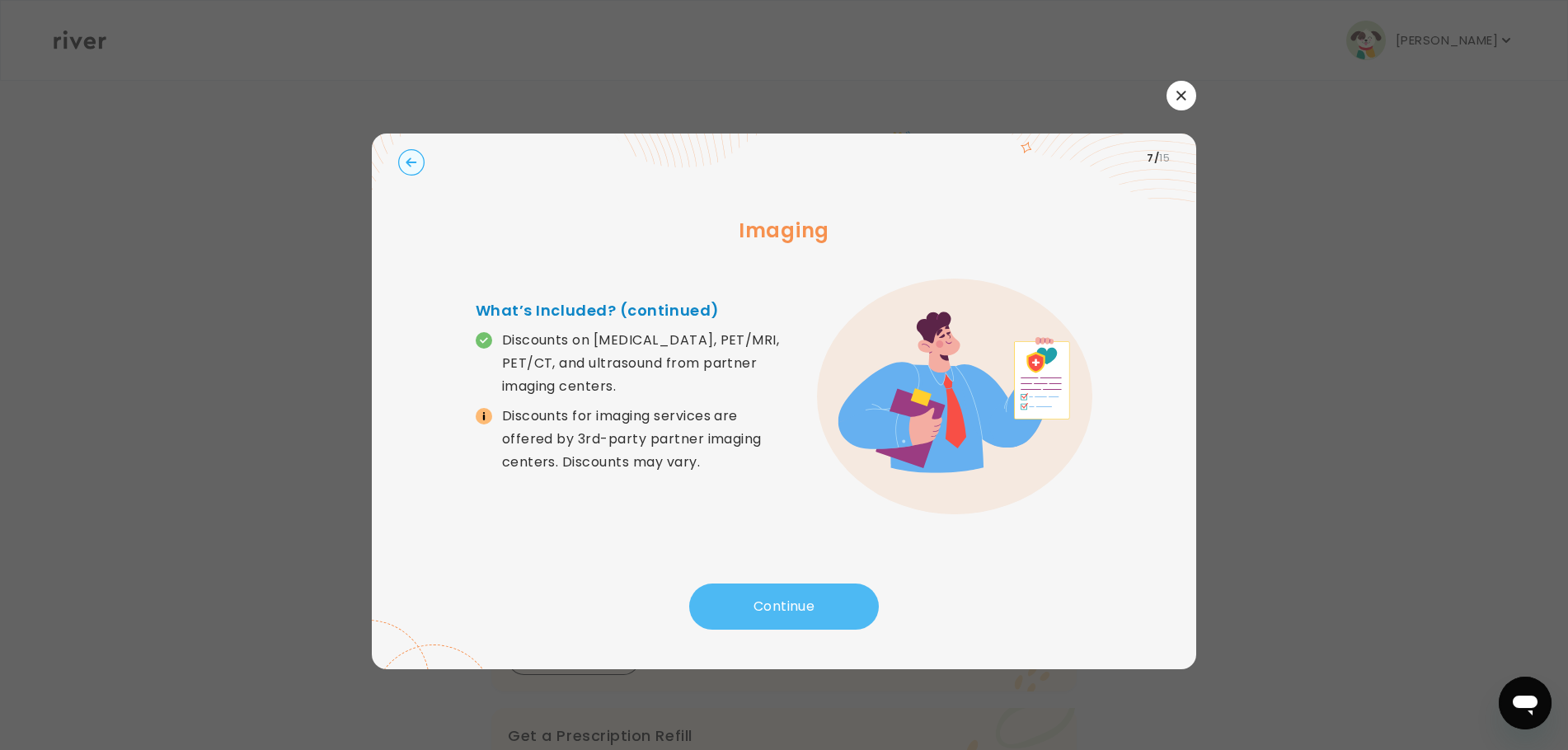
click at [800, 603] on button "Continue" at bounding box center [784, 606] width 190 height 46
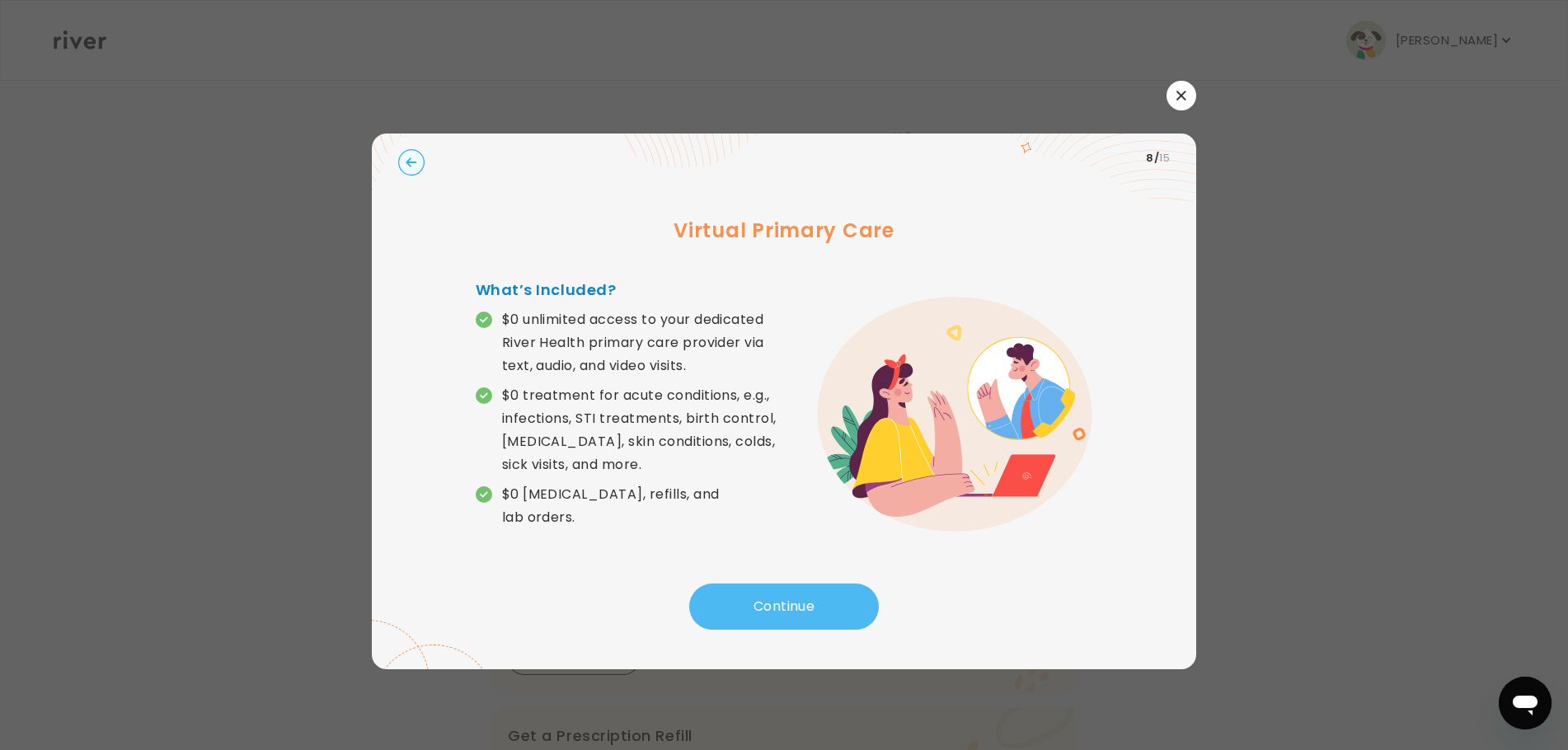
drag, startPoint x: 794, startPoint y: 606, endPoint x: 801, endPoint y: 601, distance: 8.6
click at [801, 601] on button "Continue" at bounding box center [784, 606] width 190 height 46
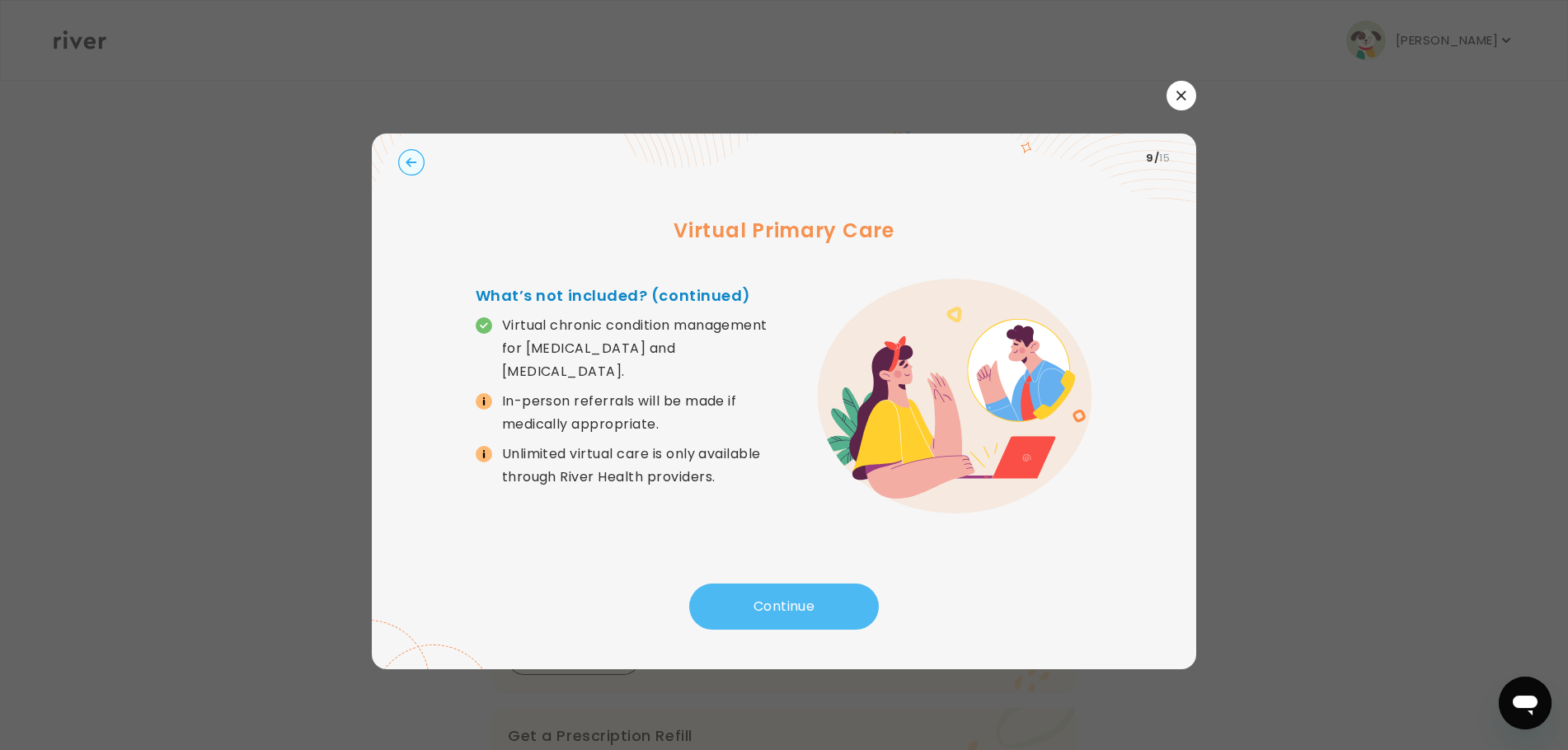
click at [794, 603] on button "Continue" at bounding box center [784, 606] width 190 height 46
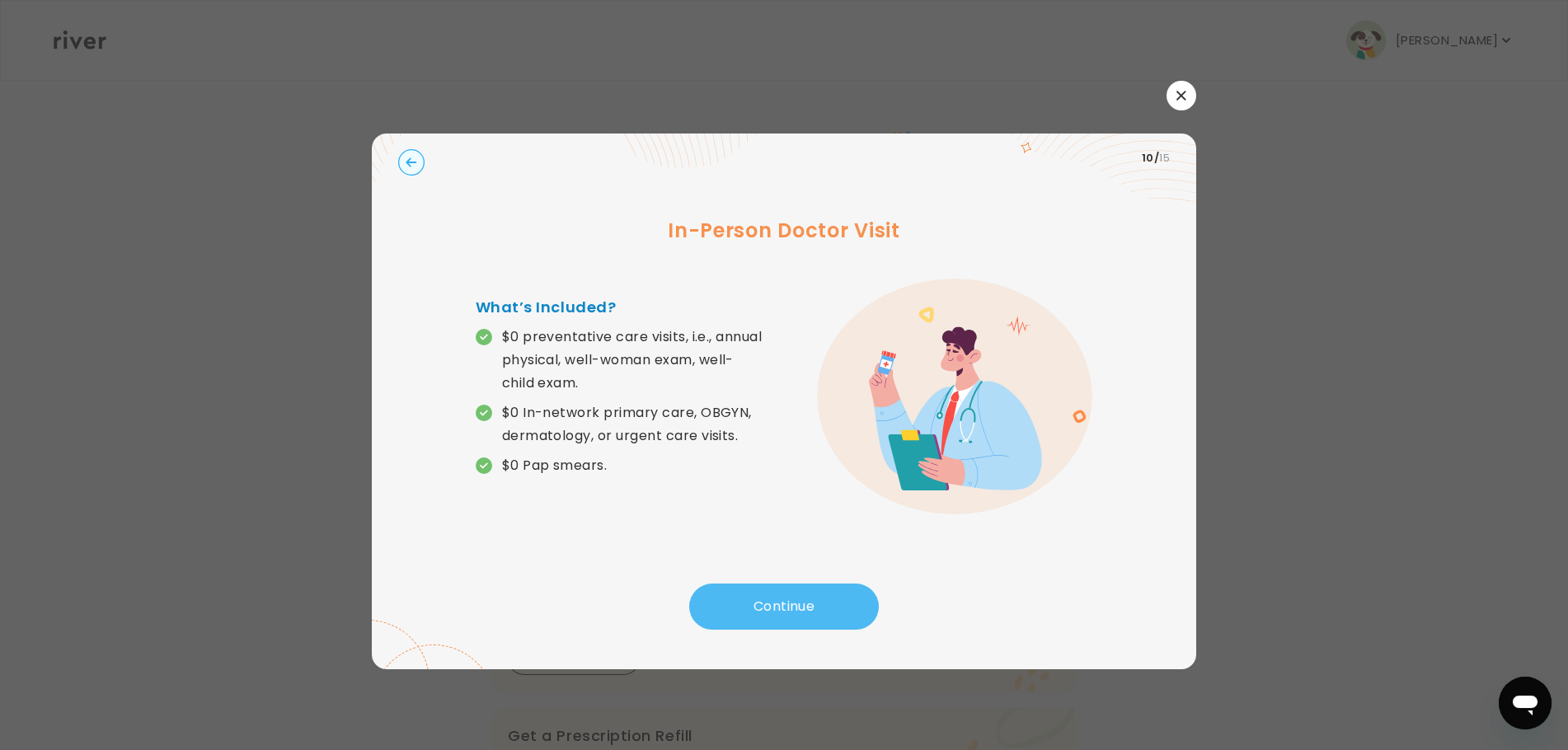
click at [797, 595] on button "Continue" at bounding box center [784, 606] width 190 height 46
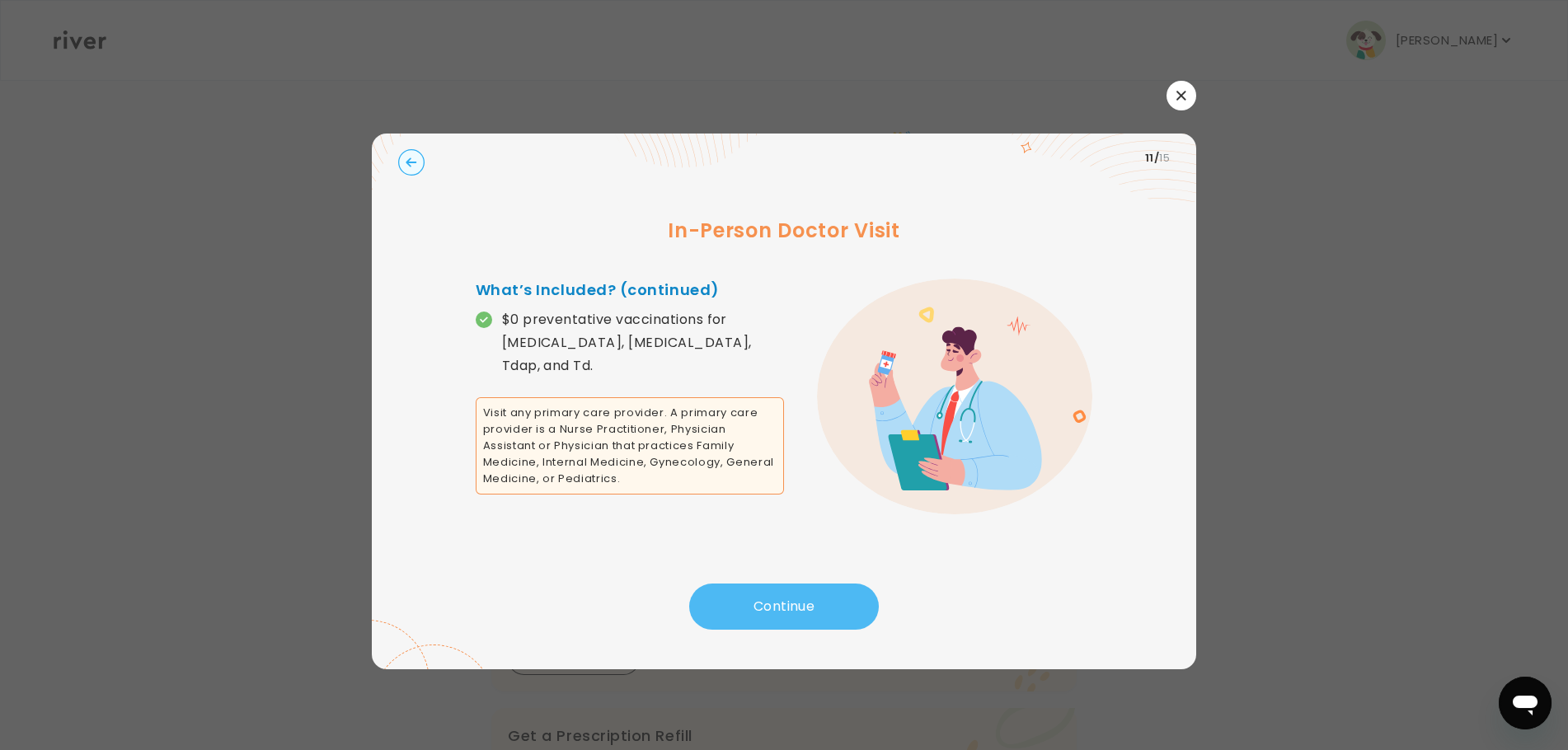
click at [804, 610] on button "Continue" at bounding box center [784, 606] width 190 height 46
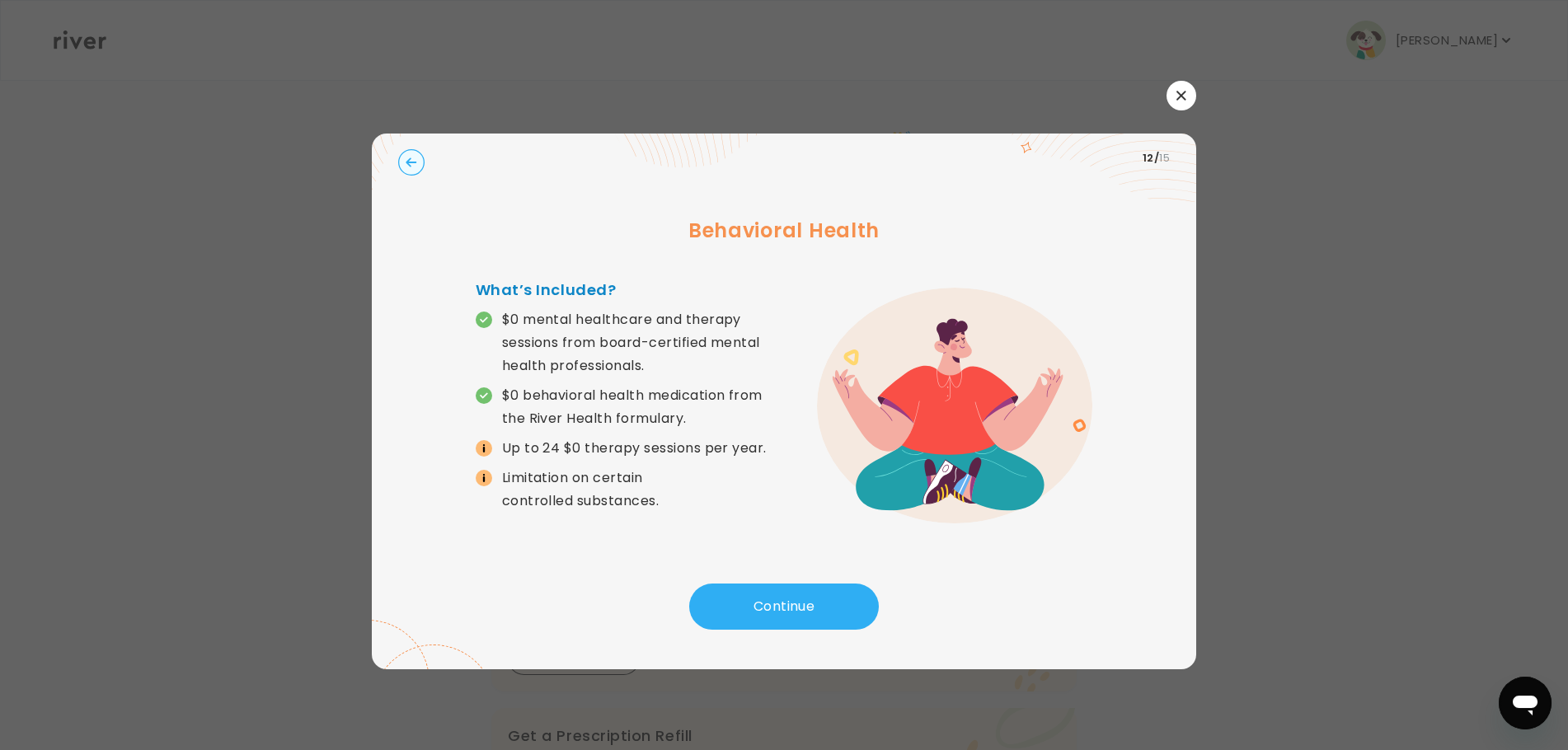
drag, startPoint x: 675, startPoint y: 262, endPoint x: 556, endPoint y: 618, distance: 375.4
click at [540, 621] on div "Continue" at bounding box center [784, 612] width 772 height 56
click at [794, 603] on button "Continue" at bounding box center [784, 606] width 190 height 46
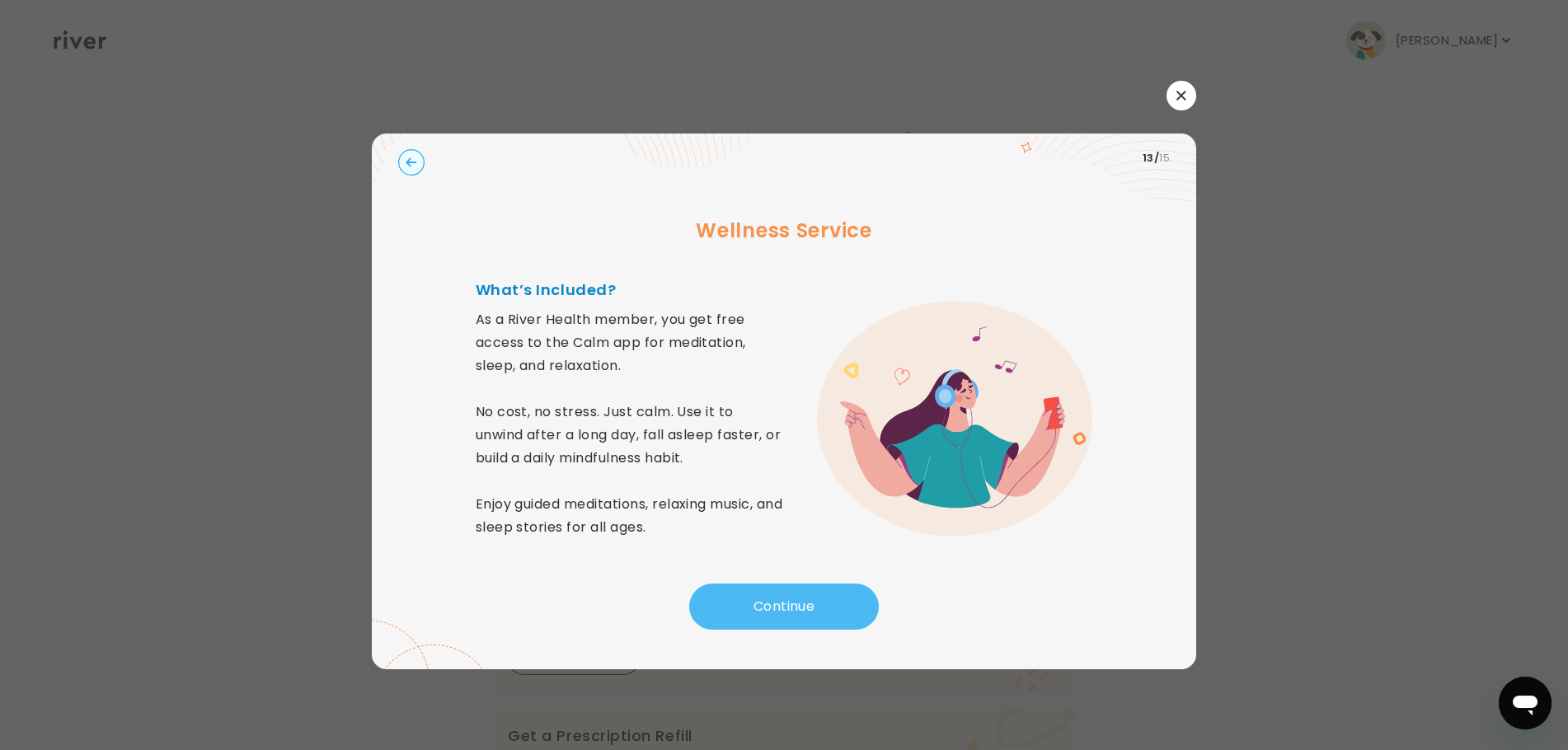
click at [798, 604] on button "Continue" at bounding box center [784, 606] width 190 height 46
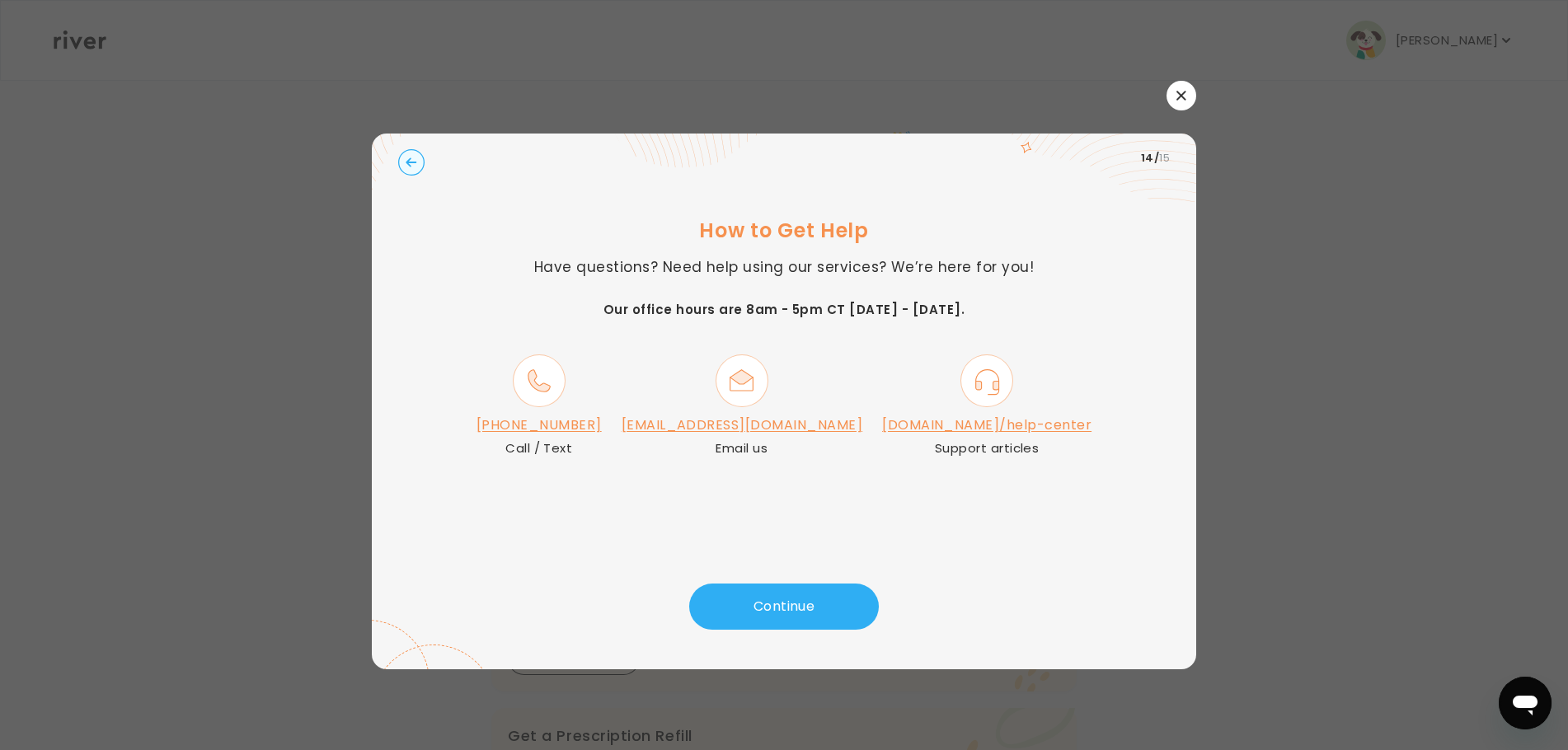
drag, startPoint x: 1171, startPoint y: 100, endPoint x: 1326, endPoint y: 214, distance: 192.4
click at [1171, 100] on button "button" at bounding box center [1181, 95] width 30 height 30
